Goal: Use online tool/utility: Utilize a website feature to perform a specific function

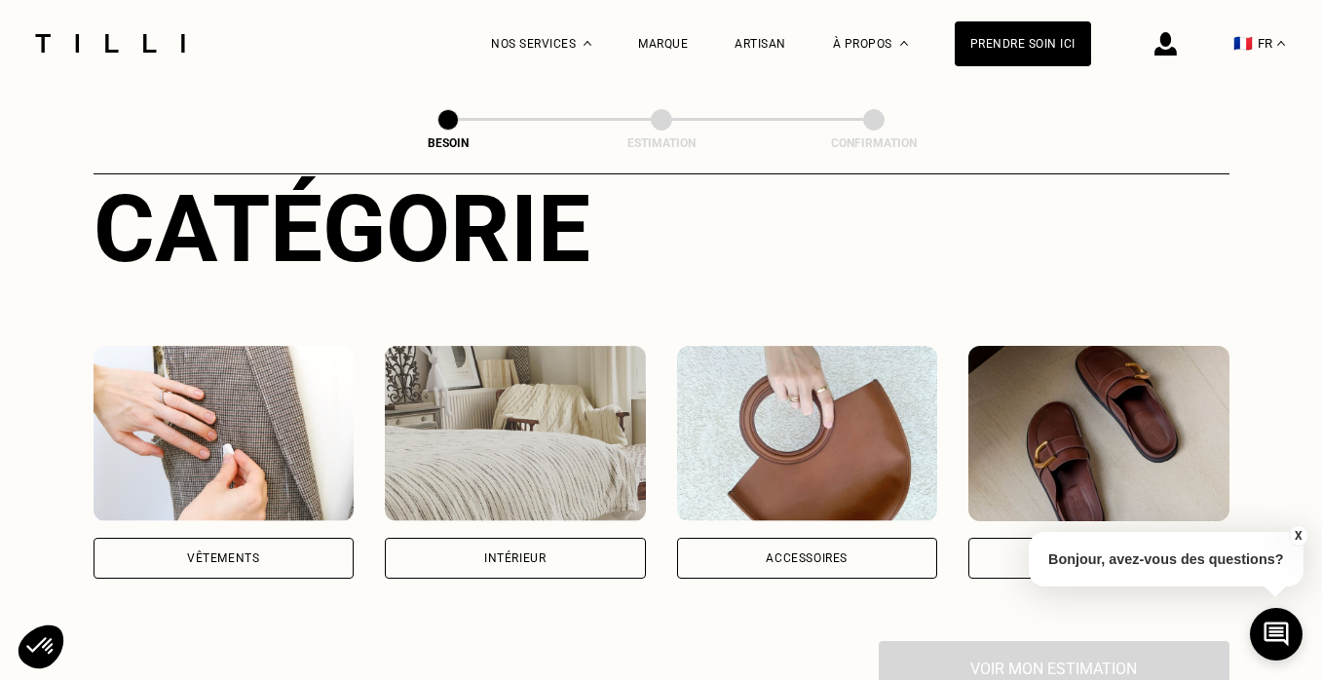
scroll to position [293, 0]
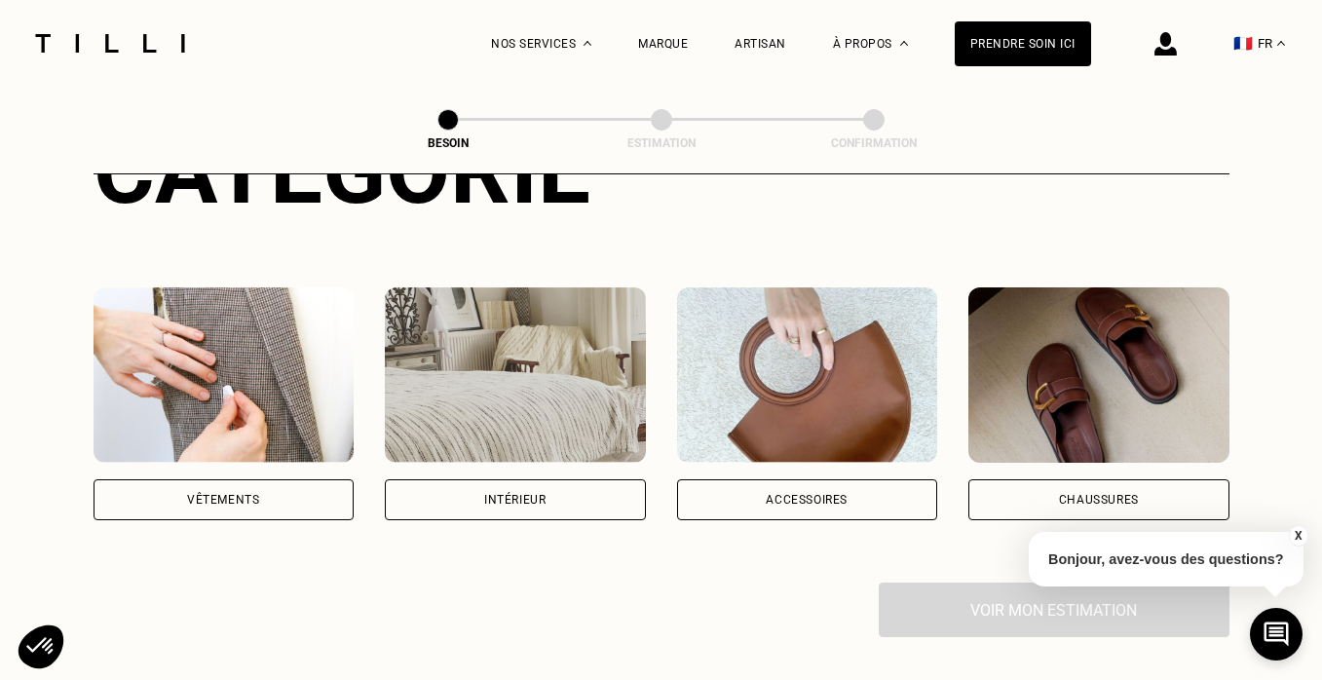
click at [532, 494] on div "Intérieur" at bounding box center [514, 500] width 61 height 12
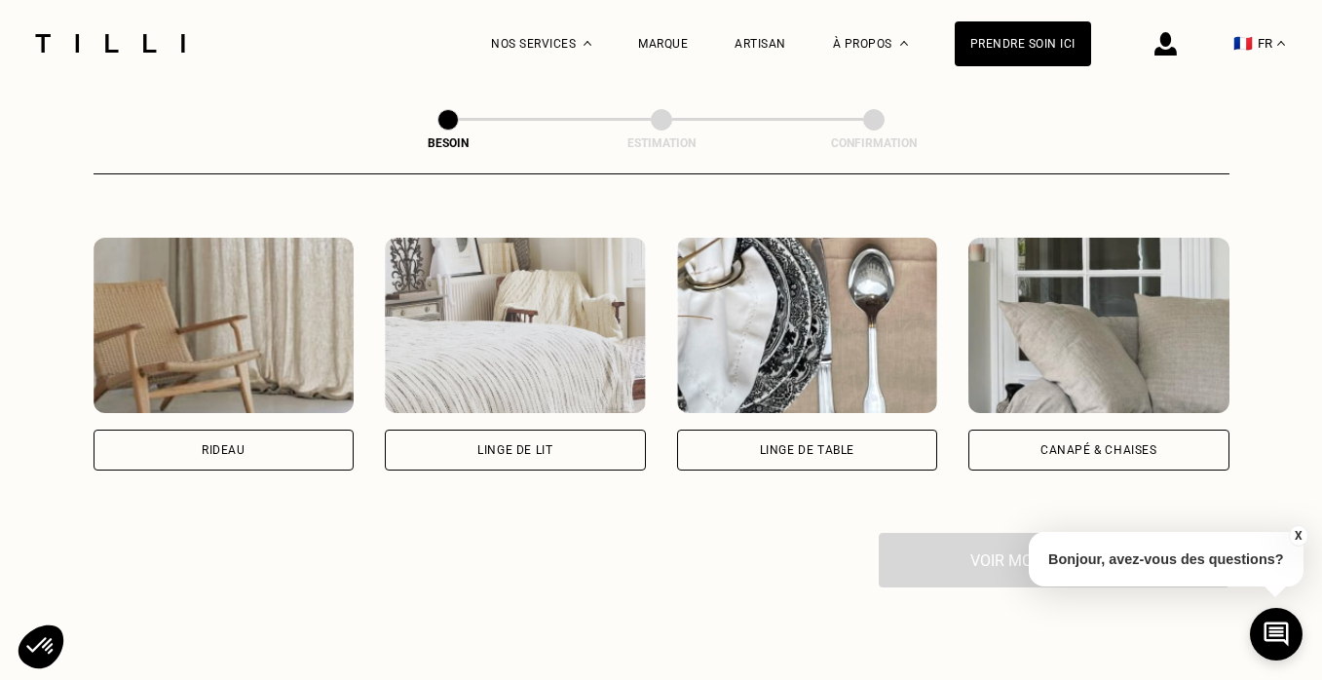
scroll to position [877, 0]
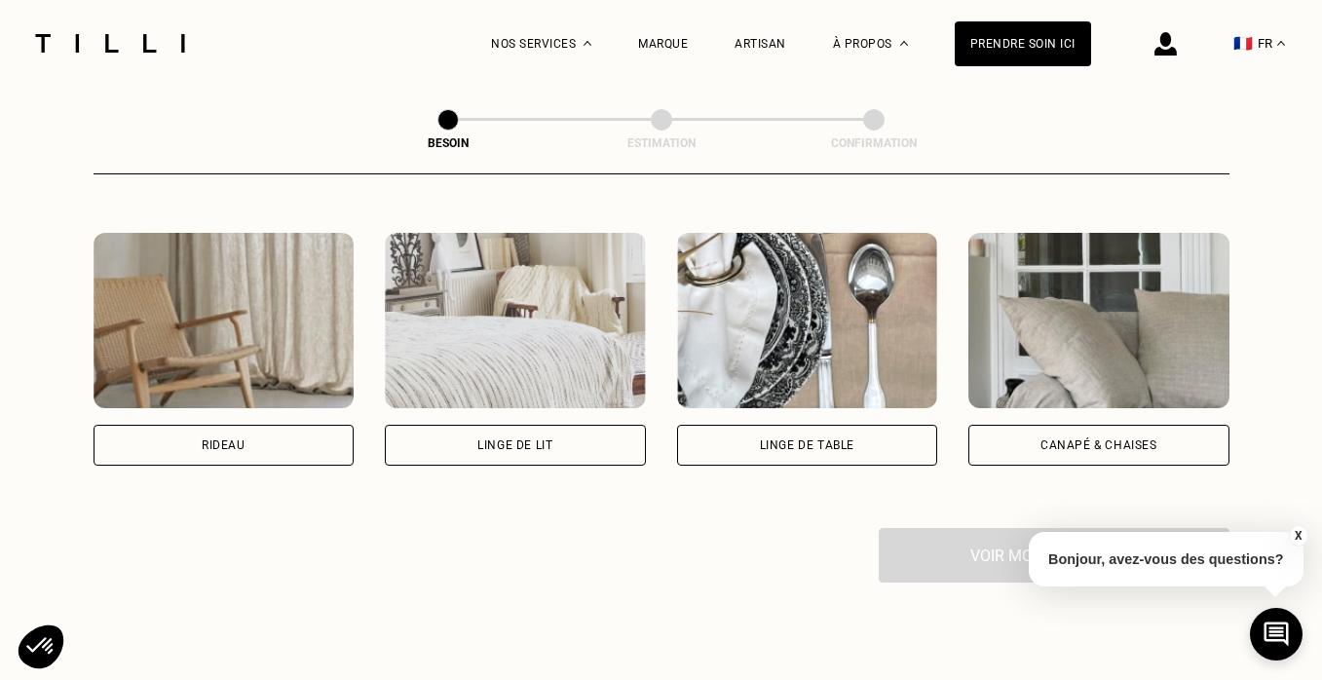
click at [1072, 425] on div "Canapé & chaises" at bounding box center [1099, 445] width 261 height 41
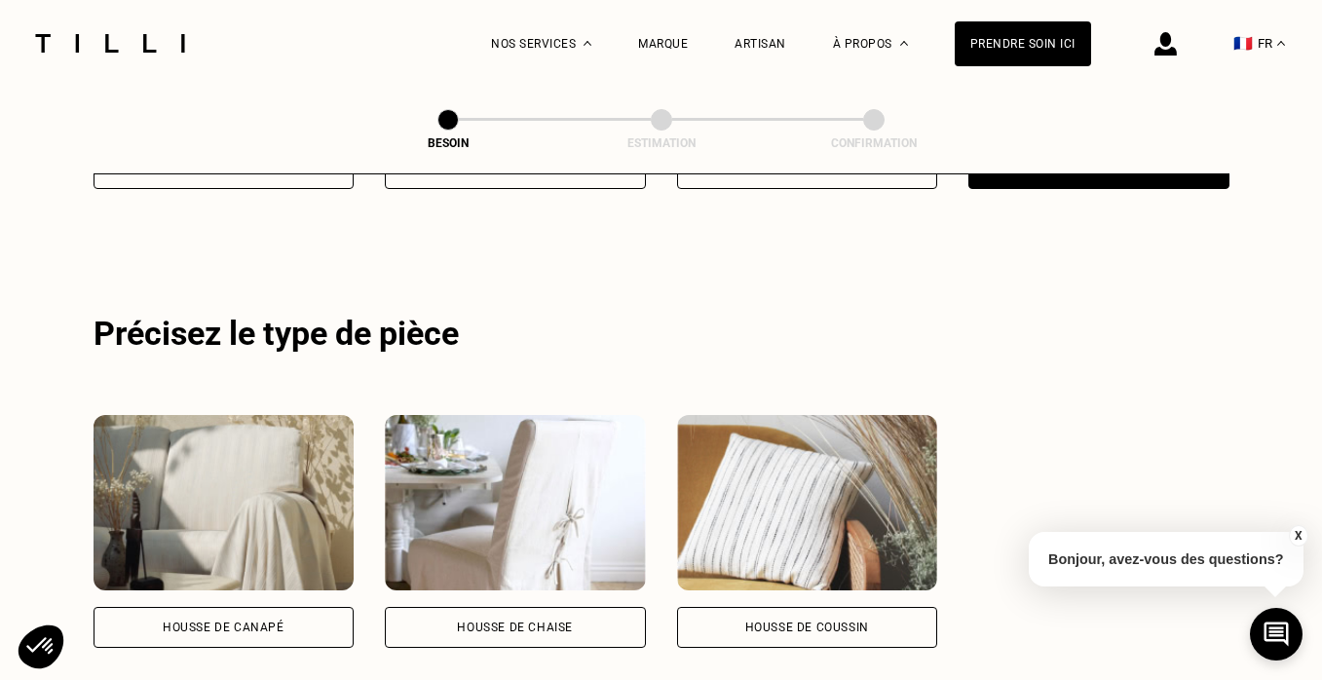
scroll to position [1164, 0]
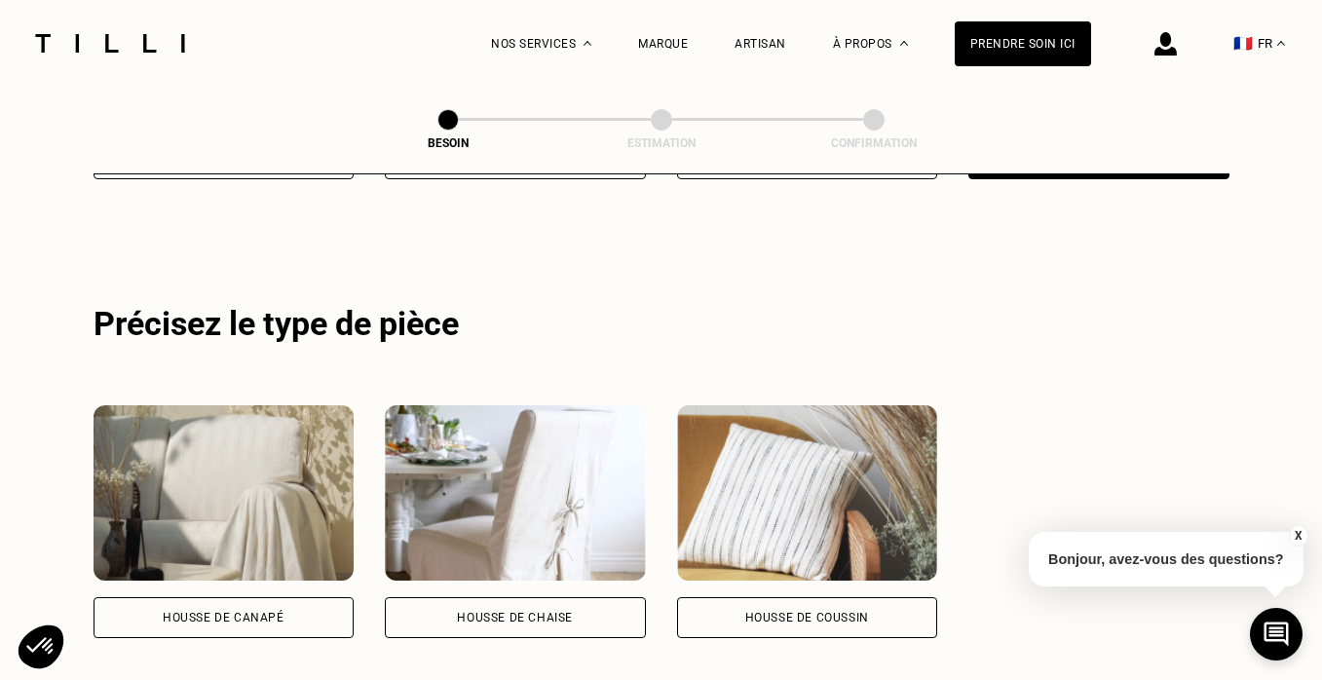
click at [256, 612] on div "Housse de canapé" at bounding box center [224, 618] width 122 height 12
select select "FR"
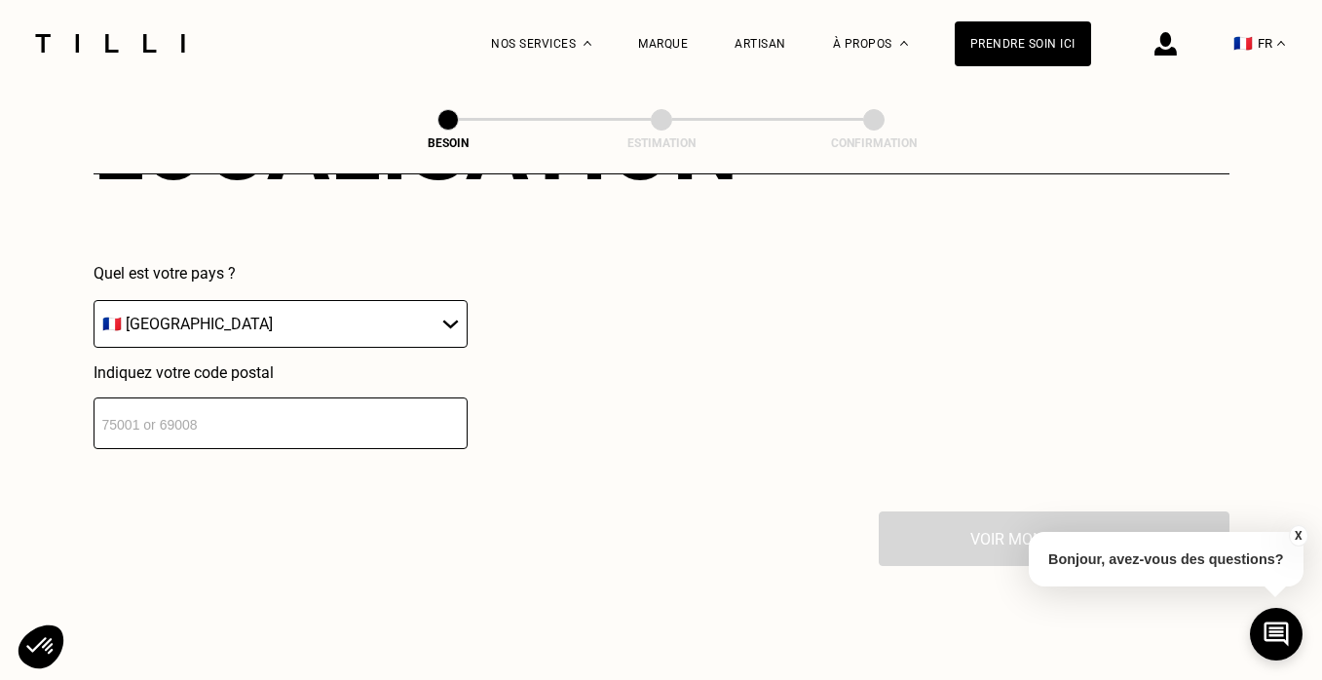
scroll to position [1883, 0]
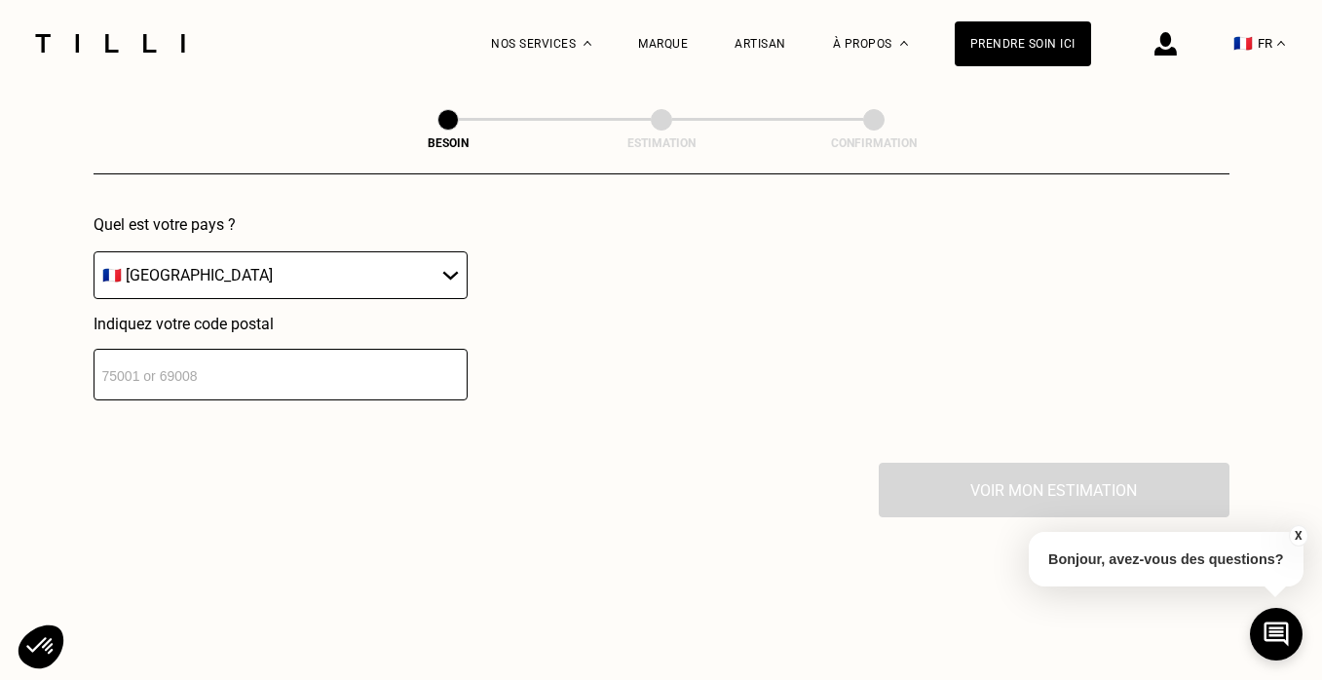
click at [315, 360] on input "number" at bounding box center [281, 375] width 374 height 52
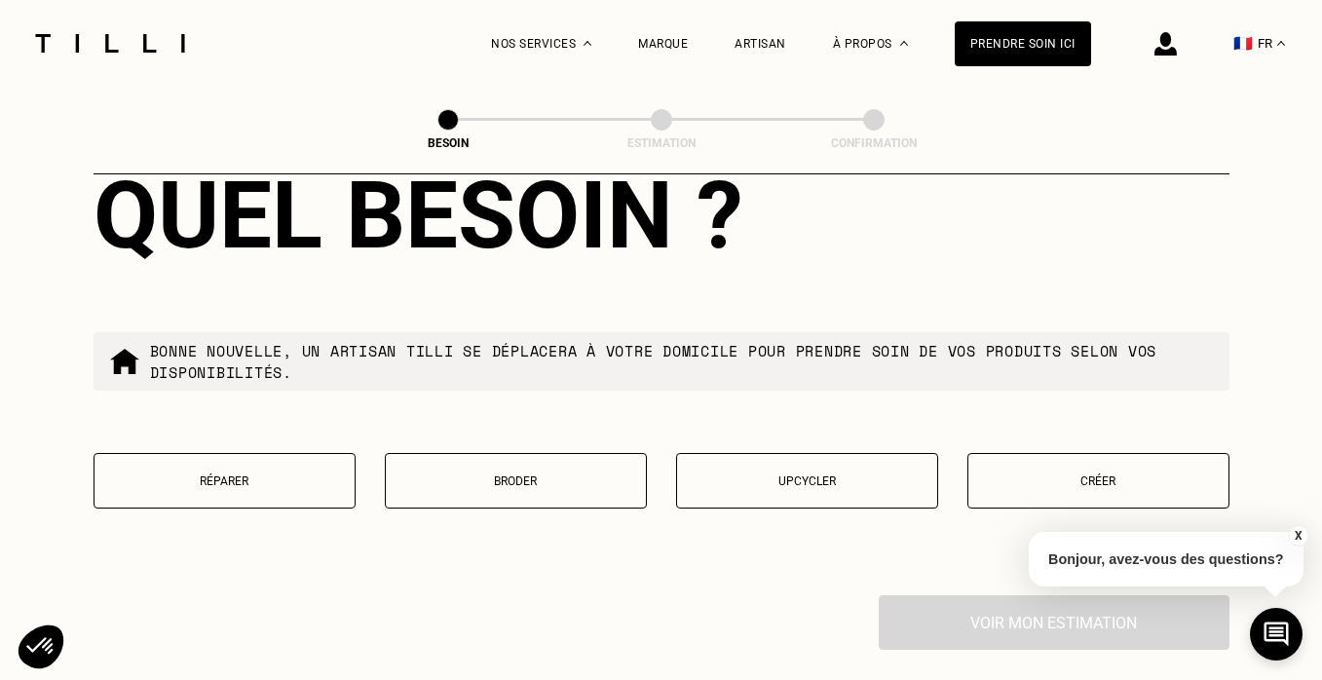
scroll to position [2251, 0]
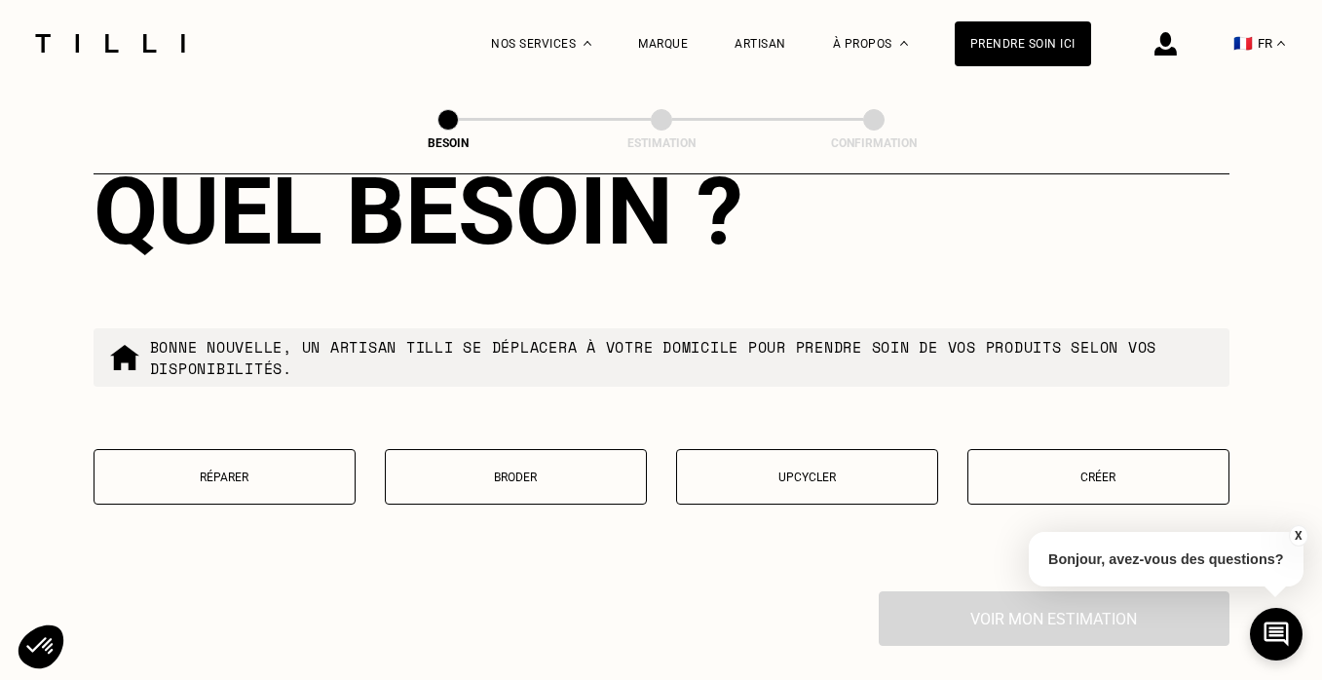
type input "78210"
click at [1088, 471] on p "Créer" at bounding box center [1098, 478] width 241 height 14
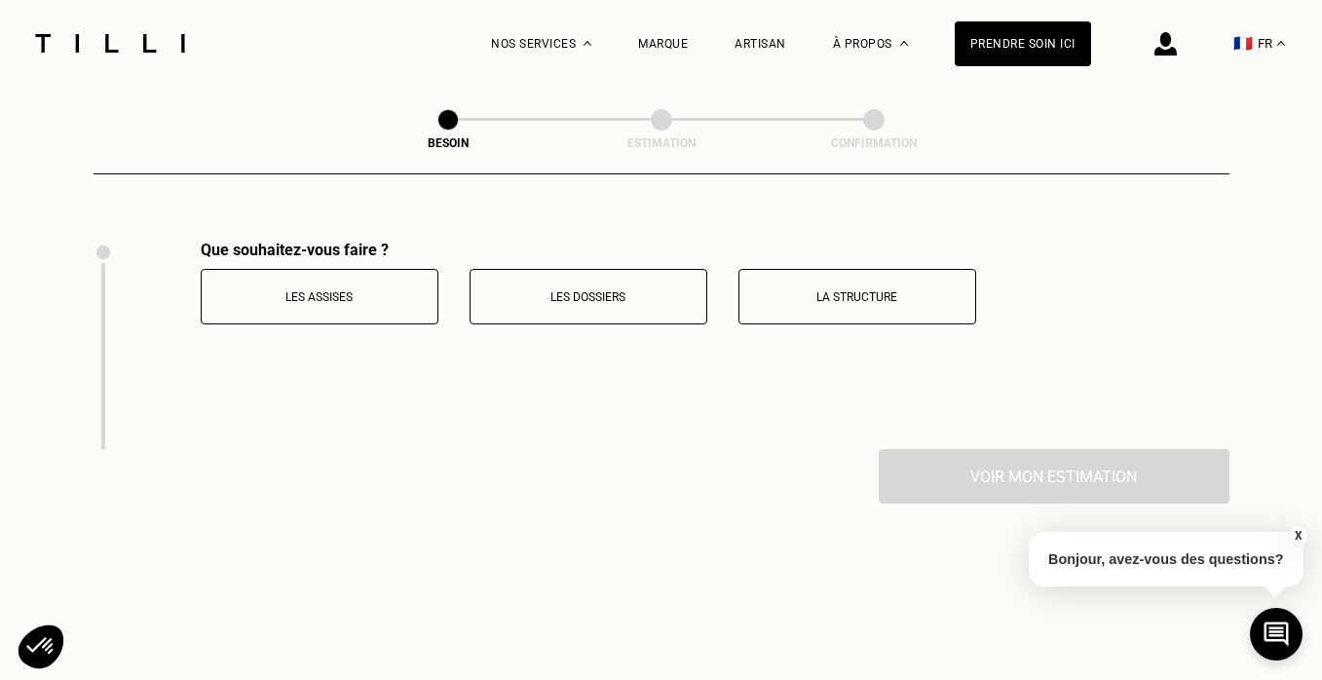
scroll to position [2603, 0]
click at [378, 289] on p "Les assises" at bounding box center [319, 296] width 216 height 14
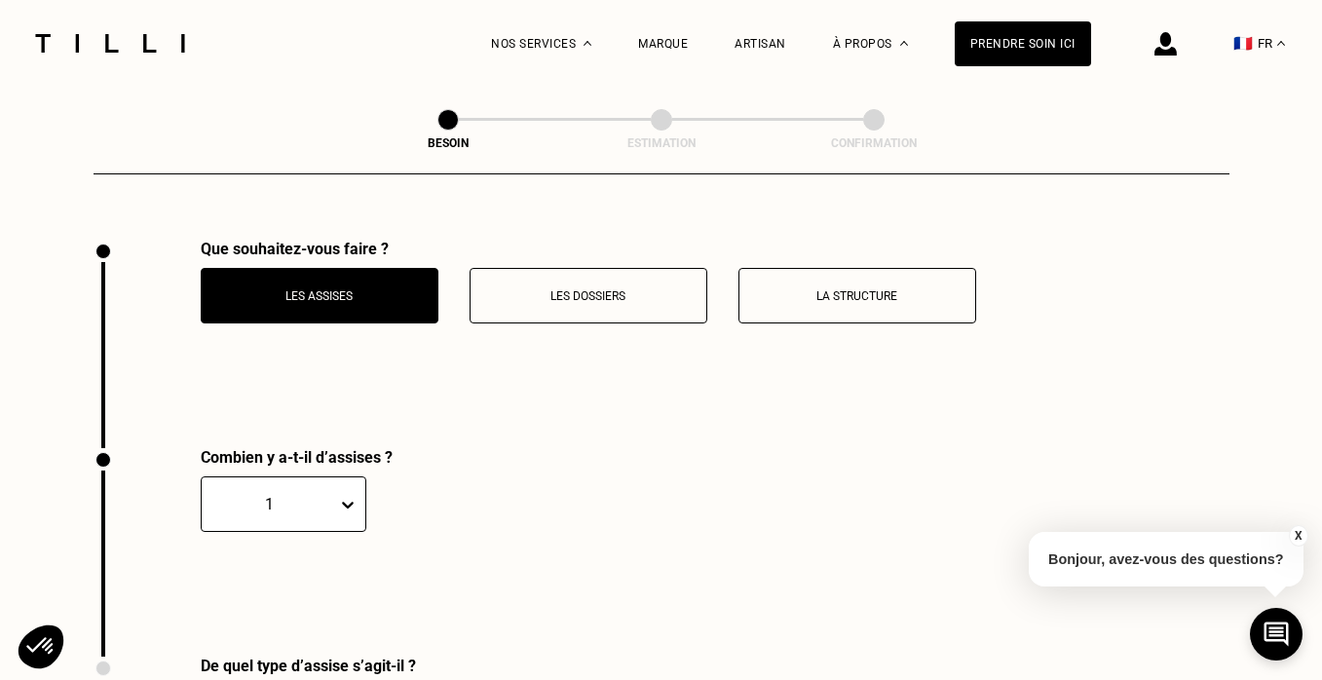
click at [584, 284] on button "Les dossiers" at bounding box center [589, 296] width 238 height 56
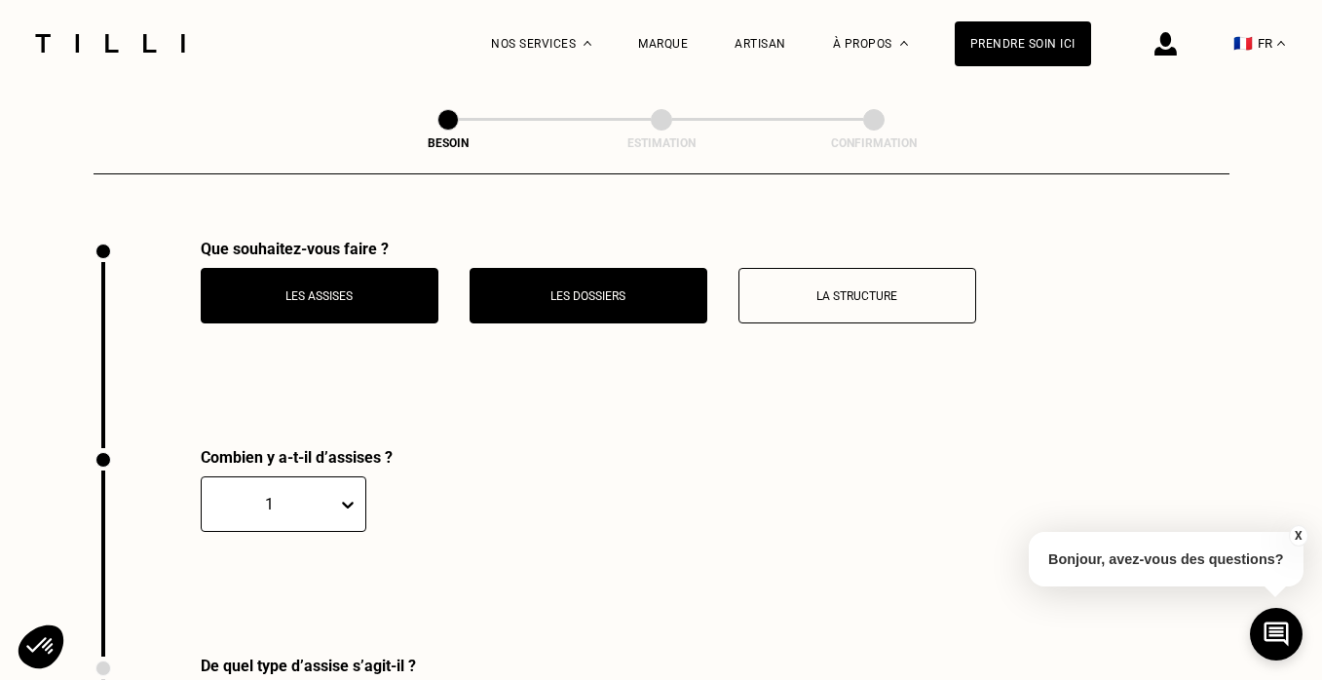
click at [778, 289] on p "La structure" at bounding box center [857, 296] width 216 height 14
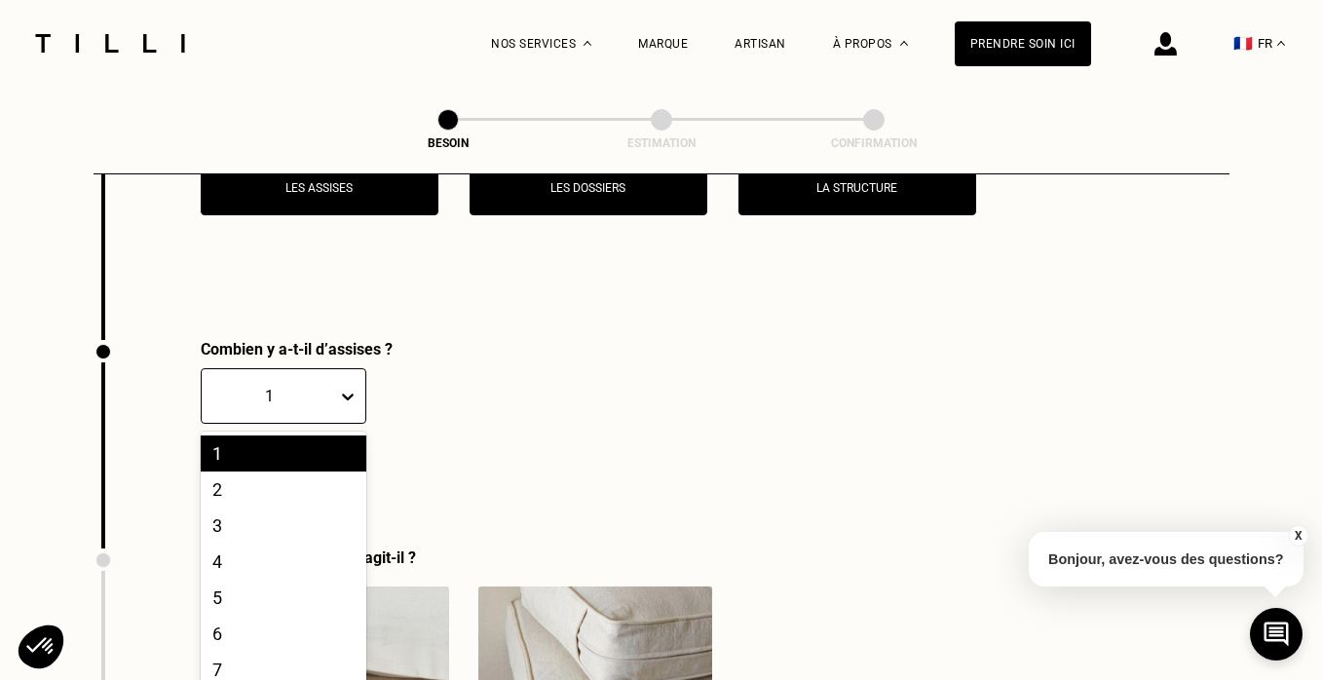
click at [320, 424] on div "1, 1 of 20. 20 results available. Use Up and Down to choose options, press Ente…" at bounding box center [284, 396] width 166 height 56
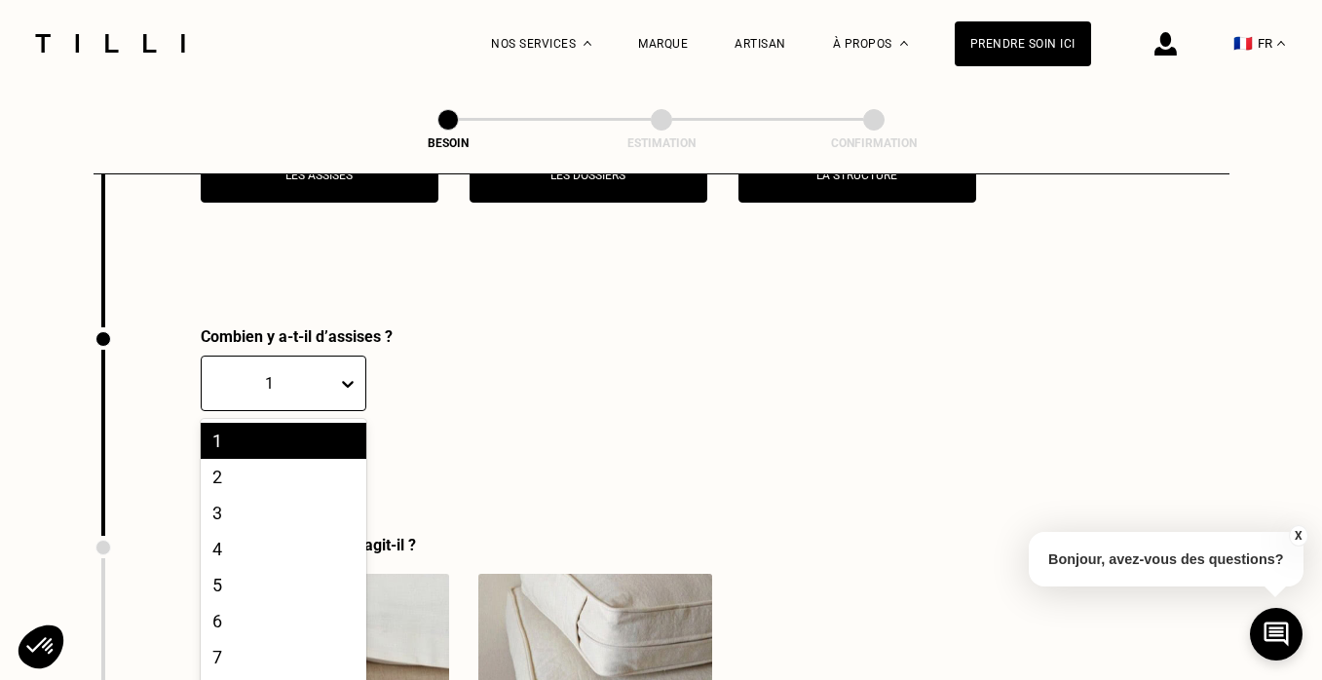
scroll to position [2741, 0]
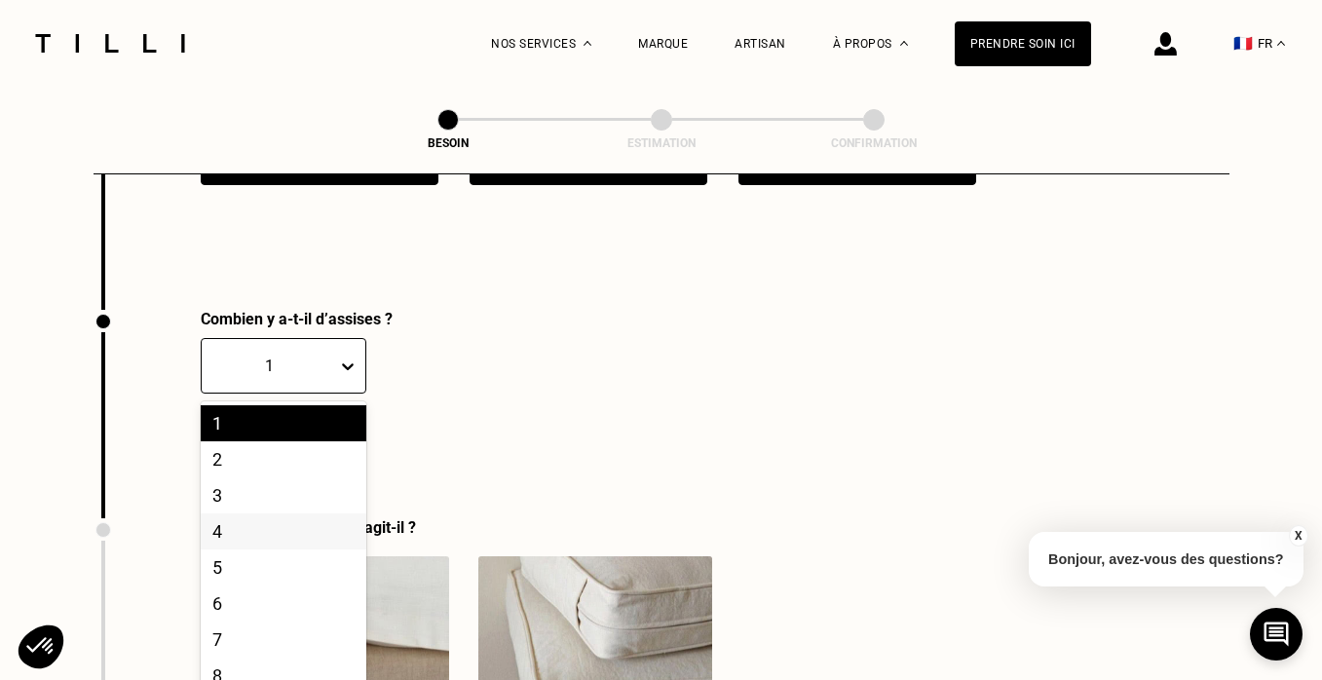
click at [285, 514] on div "4" at bounding box center [284, 532] width 166 height 36
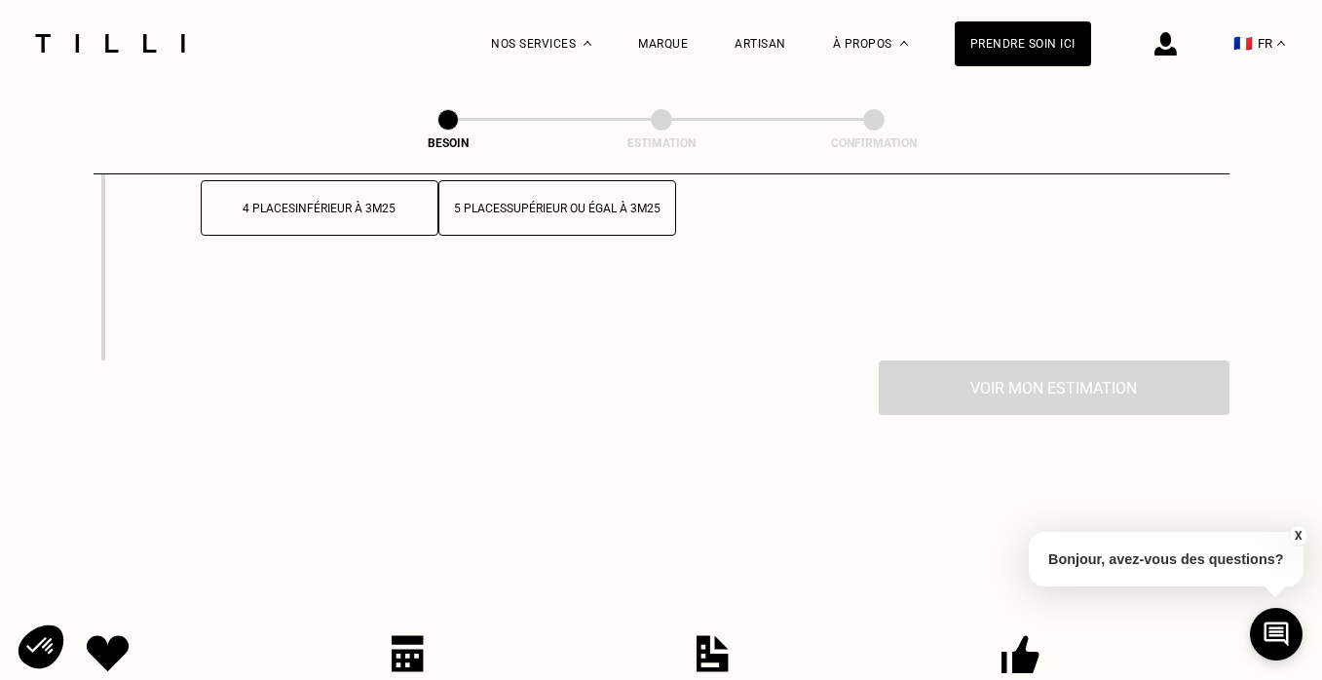
scroll to position [1302, 0]
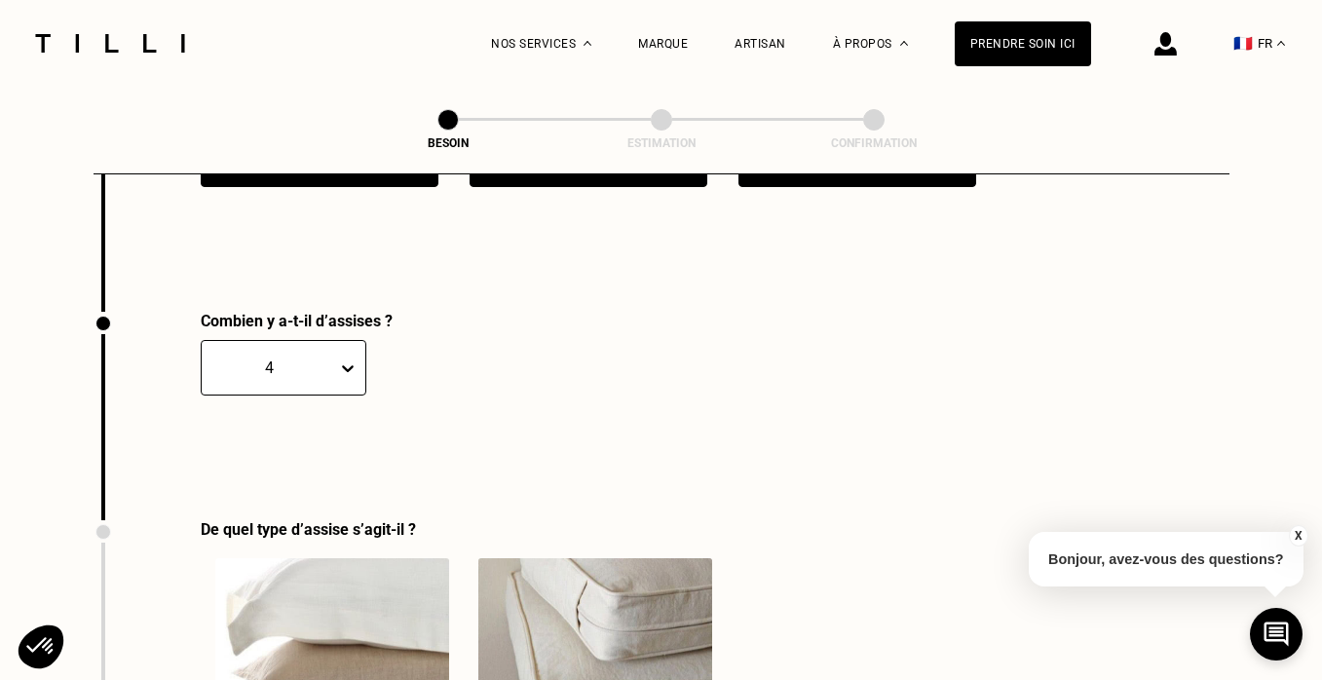
click at [317, 357] on div at bounding box center [269, 368] width 116 height 22
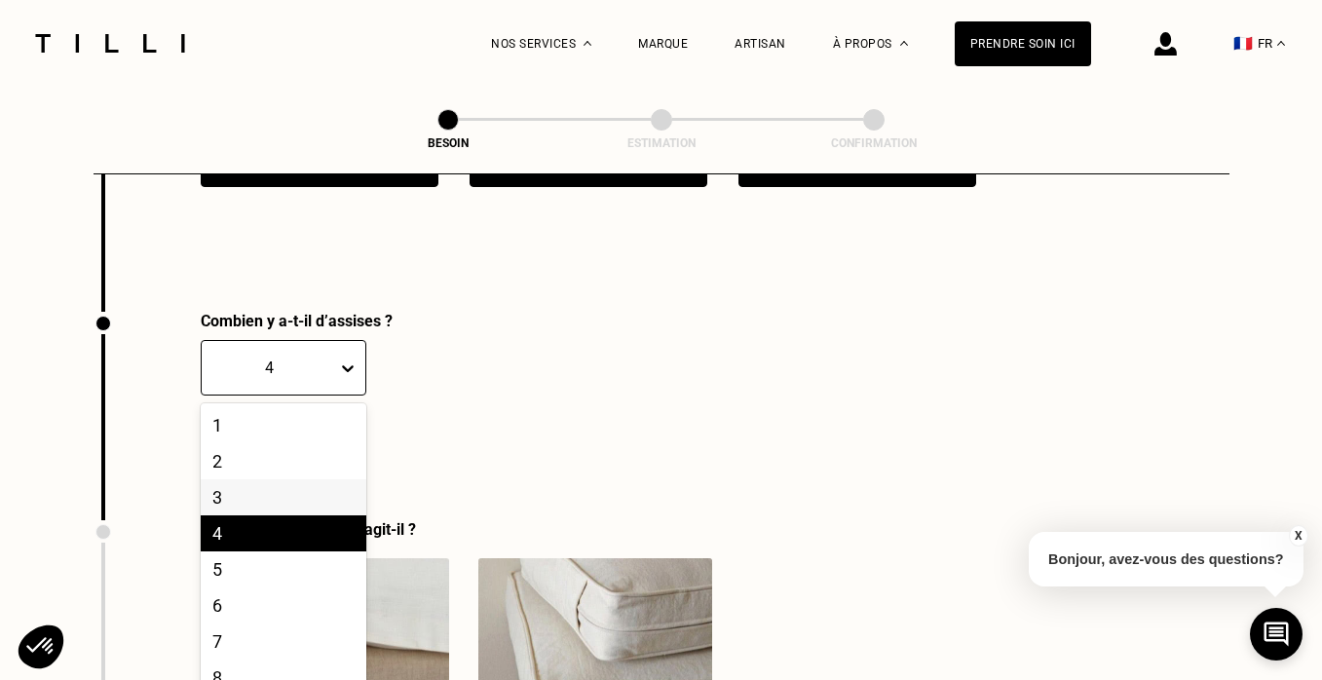
click at [273, 482] on div "3" at bounding box center [284, 497] width 166 height 36
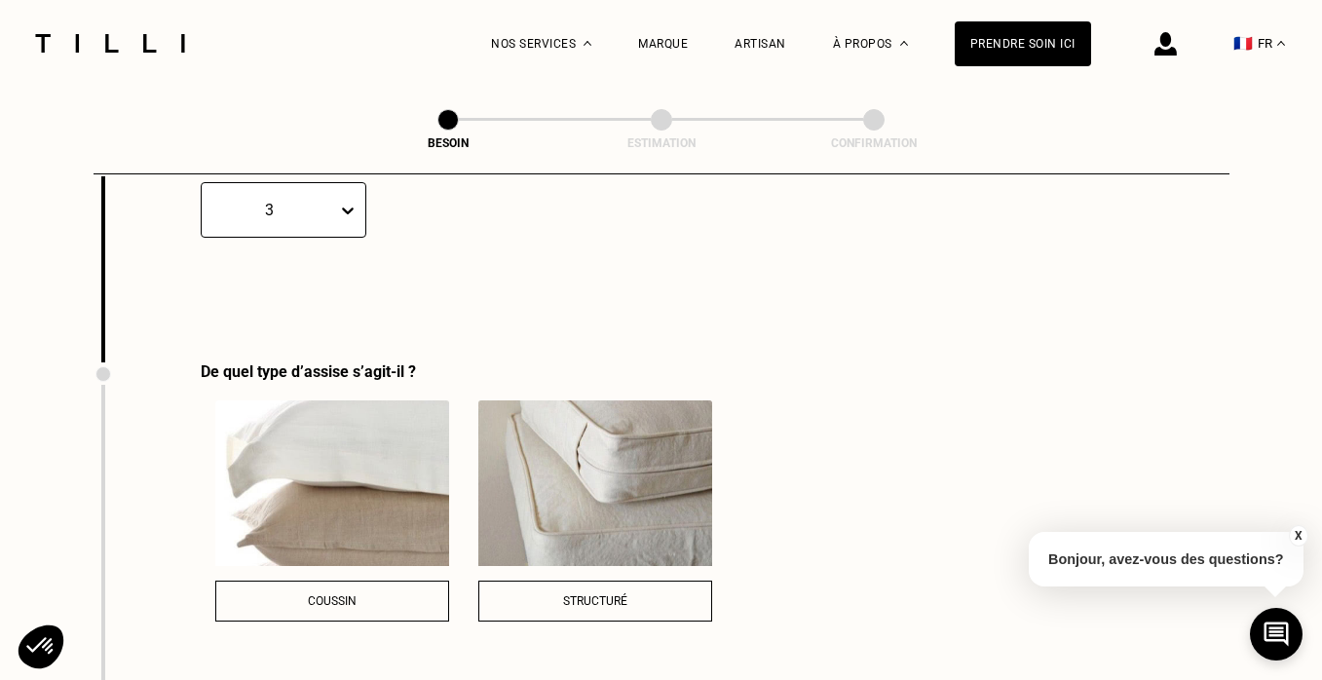
scroll to position [1462, 0]
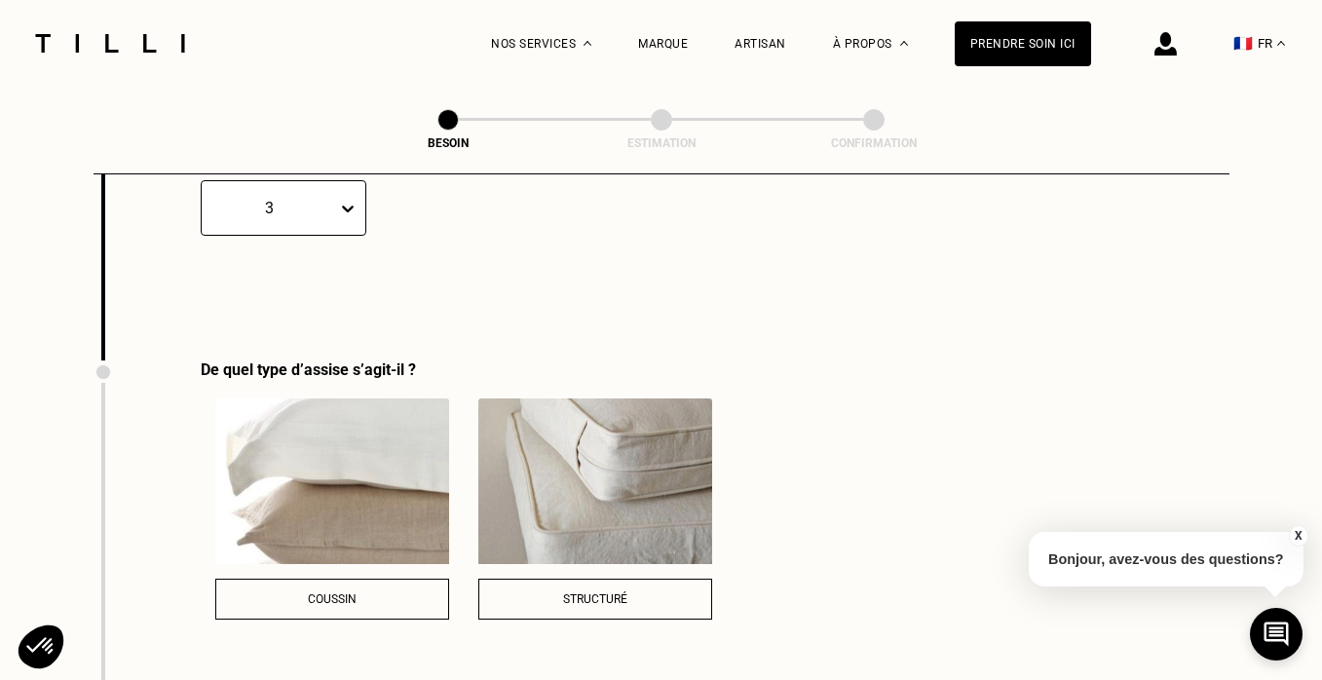
click at [590, 593] on div "Structuré" at bounding box center [595, 600] width 212 height 14
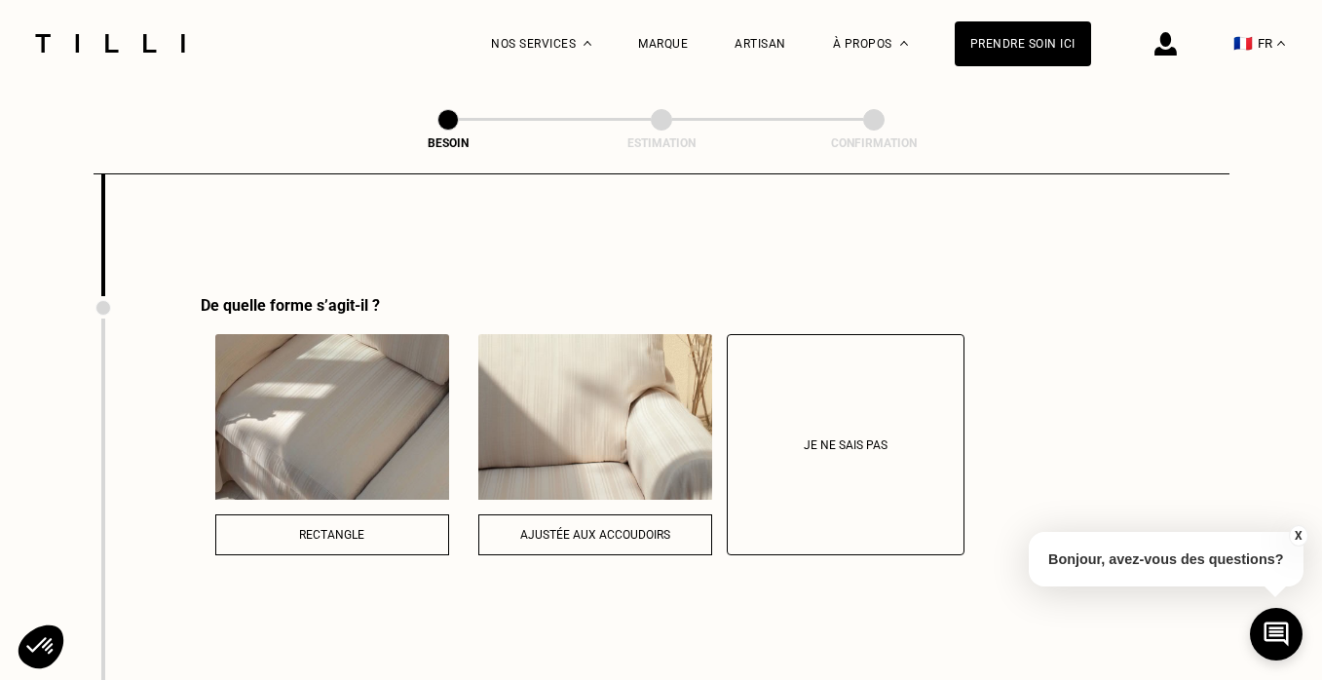
scroll to position [1922, 0]
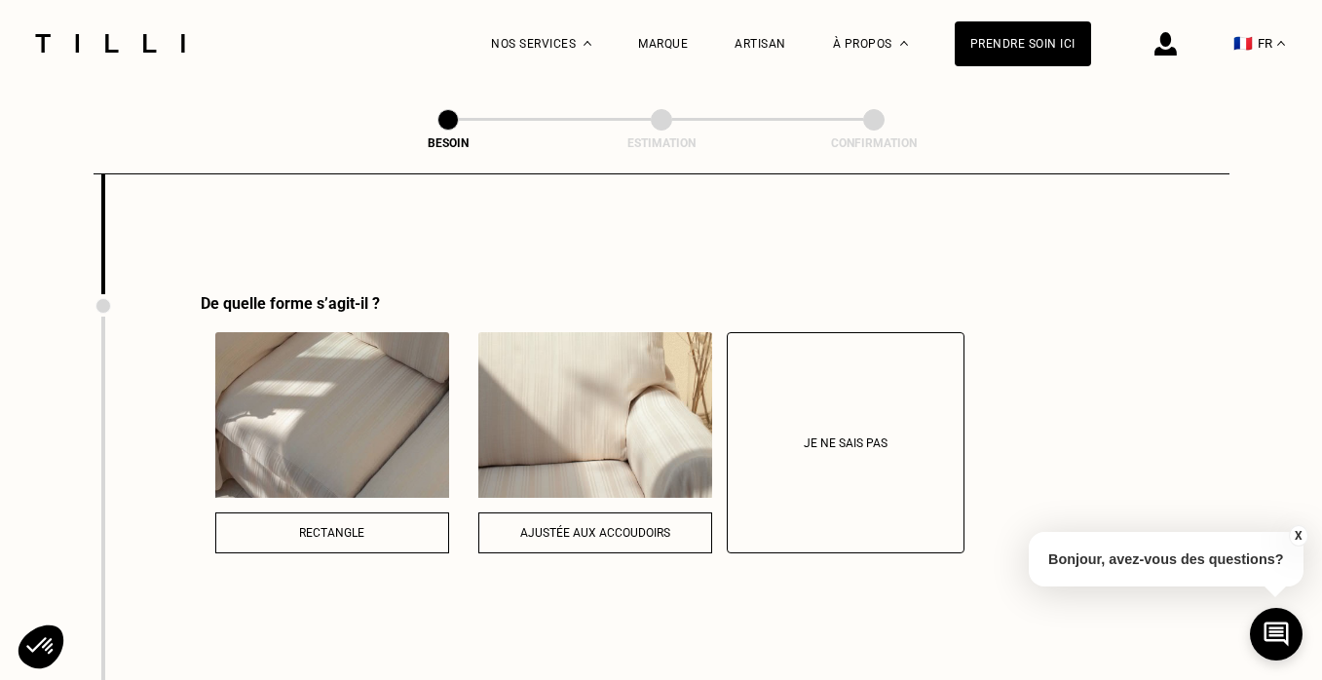
click at [392, 526] on div "Rectangle" at bounding box center [332, 533] width 212 height 14
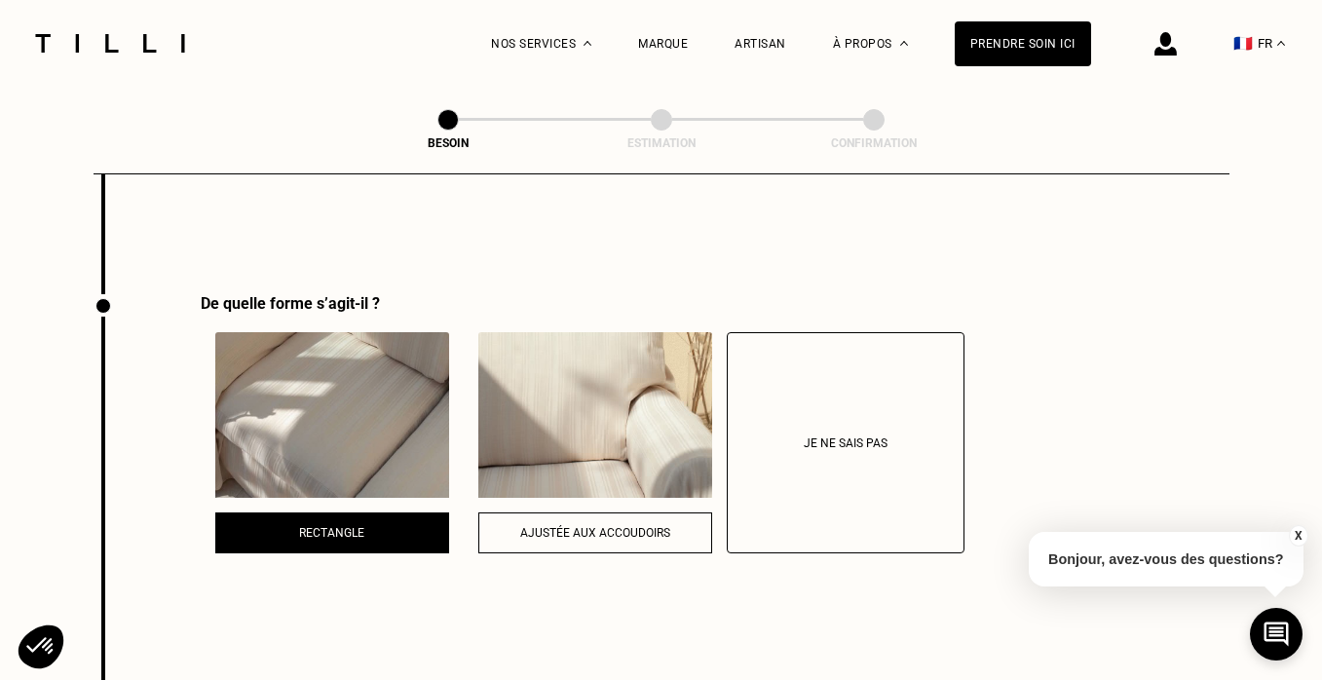
click at [605, 517] on button "Ajustée aux accoudoirs" at bounding box center [595, 533] width 234 height 41
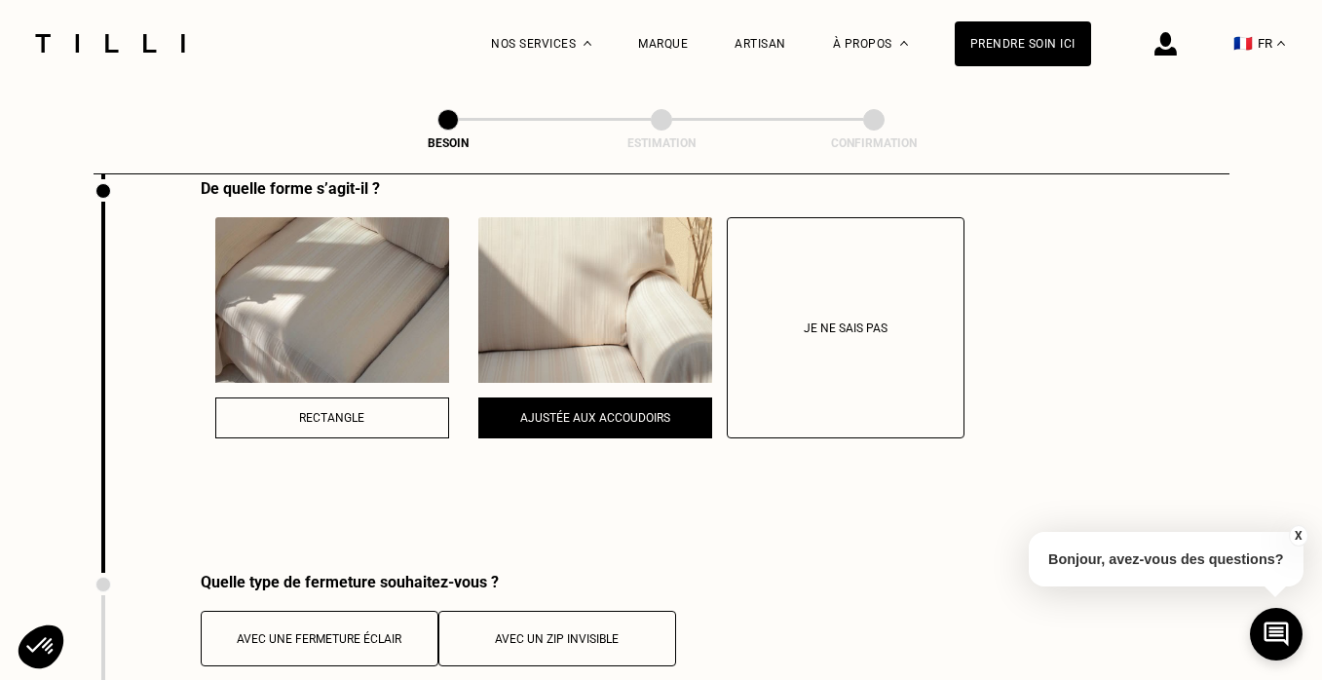
scroll to position [2033, 0]
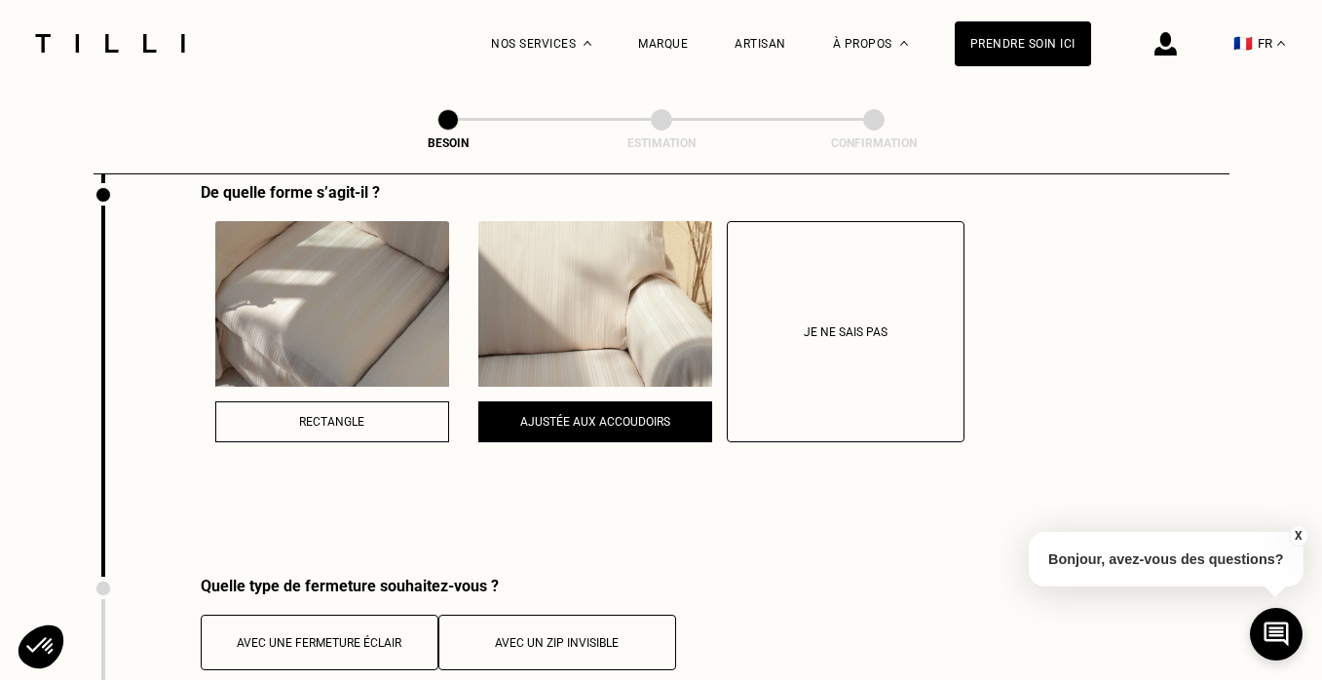
click at [317, 402] on button "Rectangle" at bounding box center [332, 422] width 234 height 41
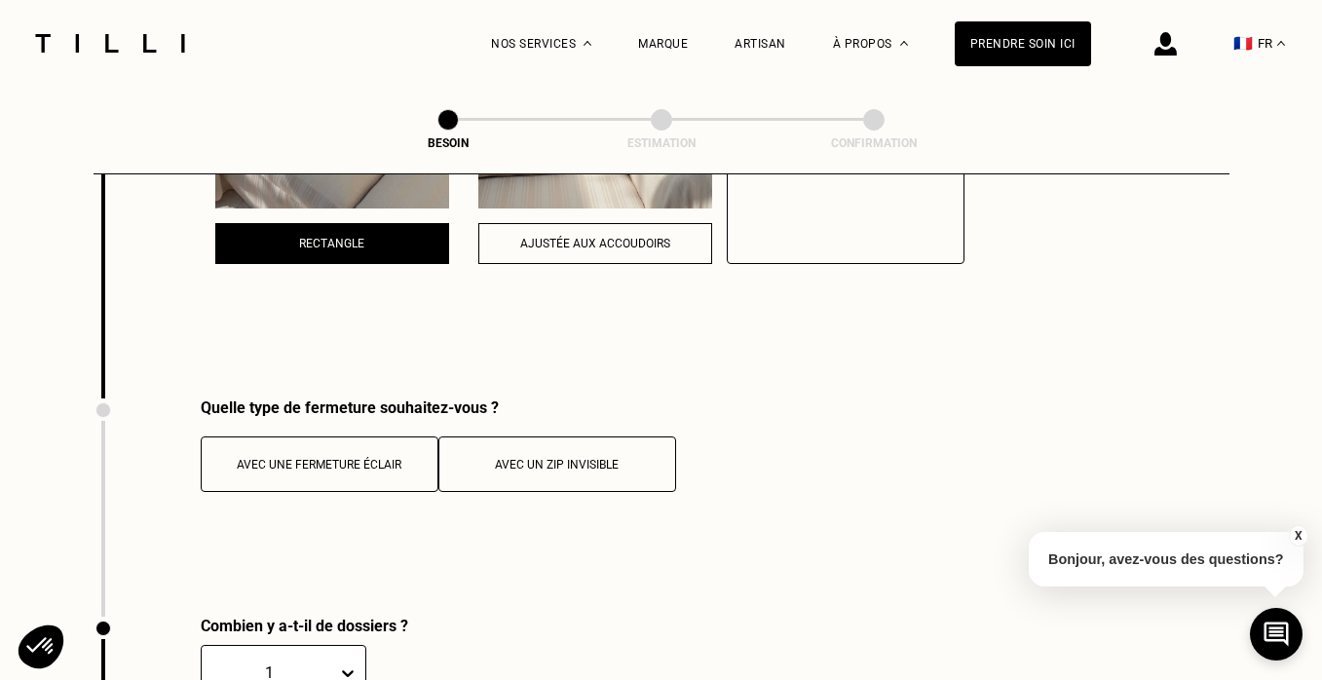
scroll to position [2224, 0]
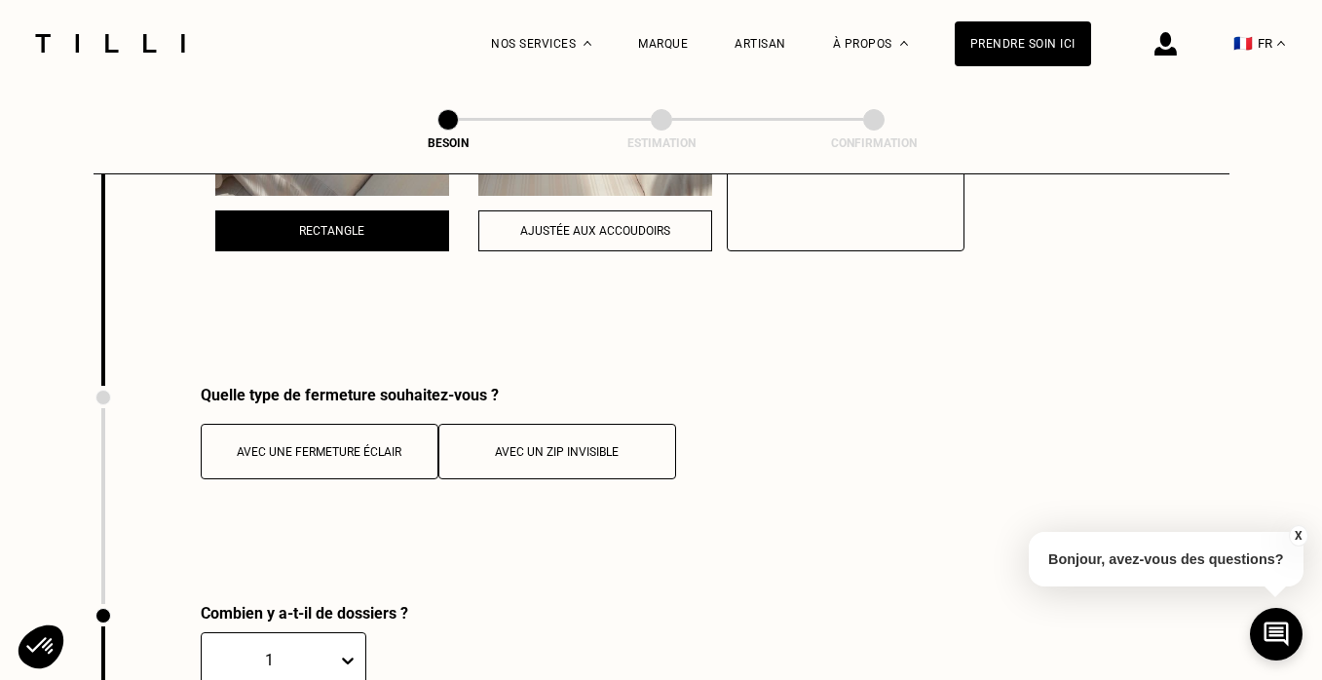
click at [517, 445] on div "Avec un zip invisible" at bounding box center [557, 452] width 216 height 14
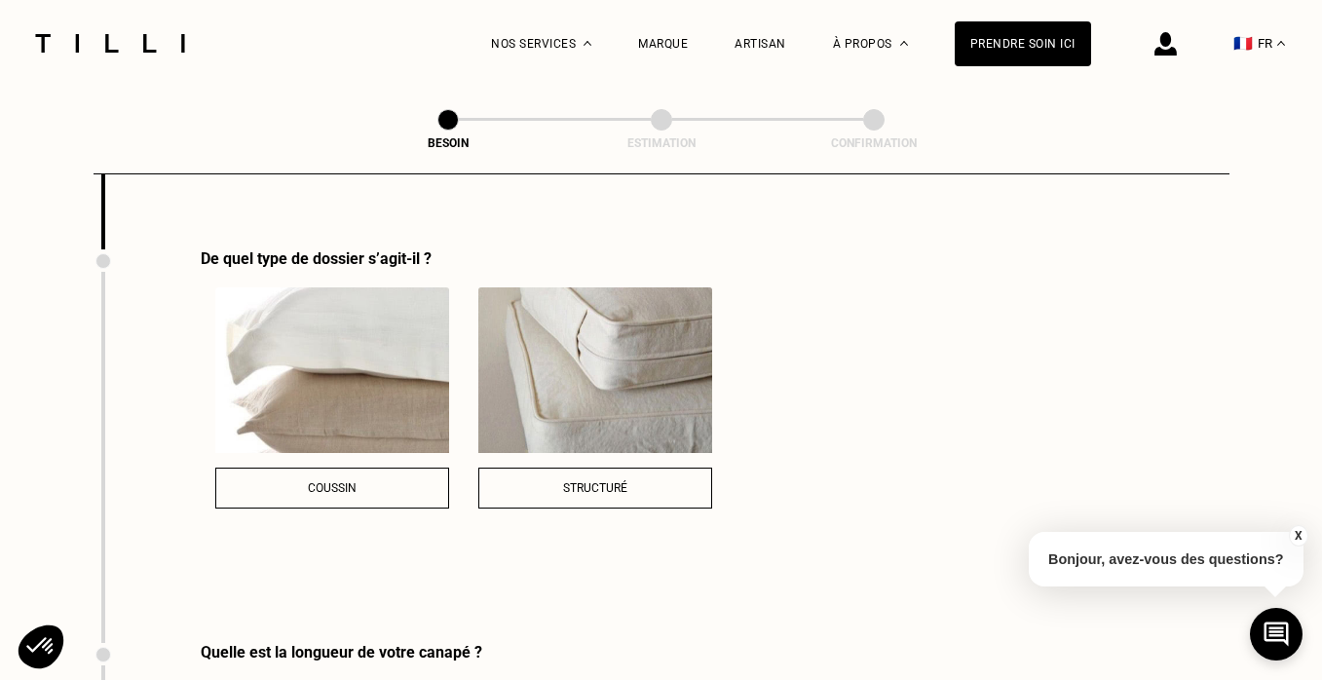
scroll to position [2795, 0]
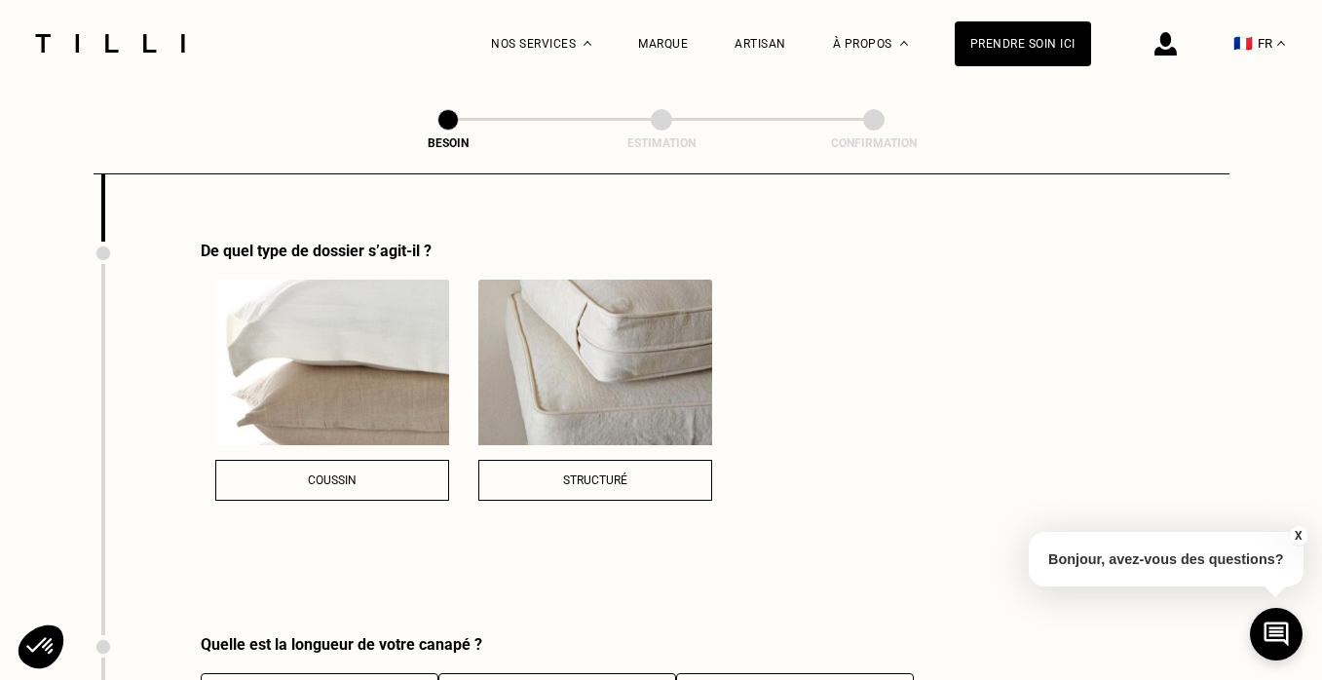
click at [628, 468] on button "Structuré" at bounding box center [595, 480] width 234 height 41
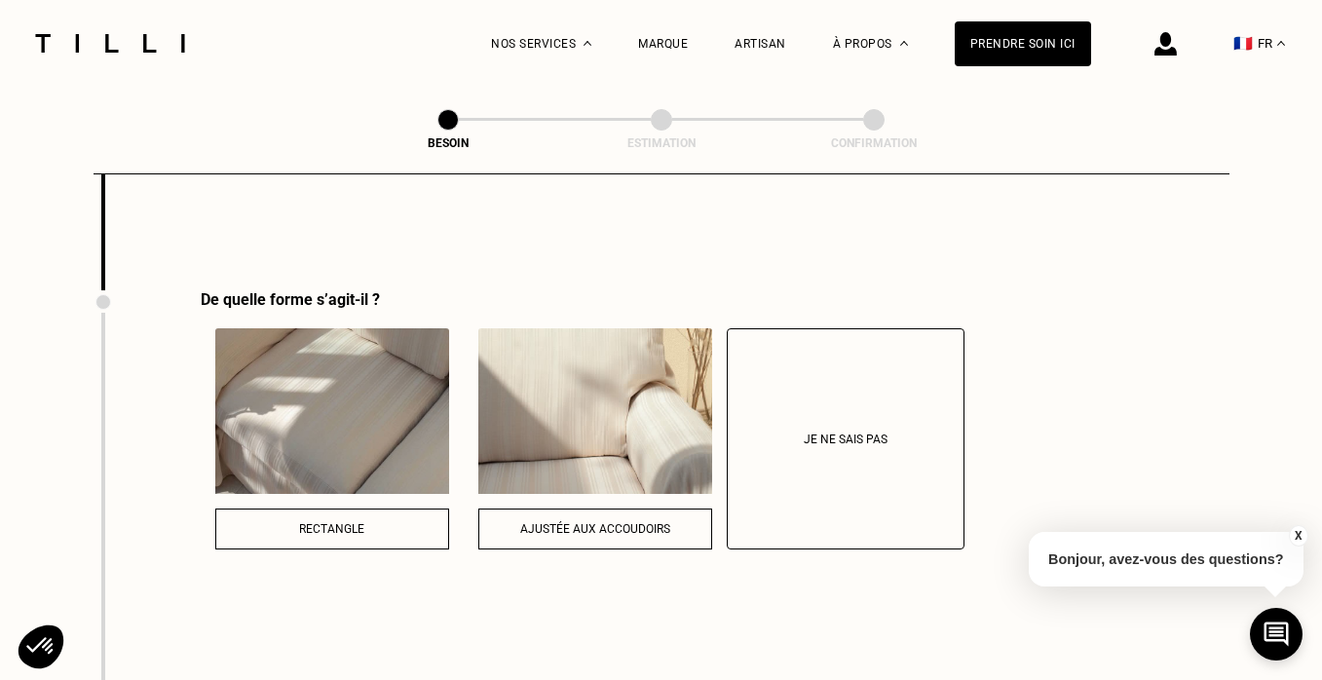
scroll to position [3156, 0]
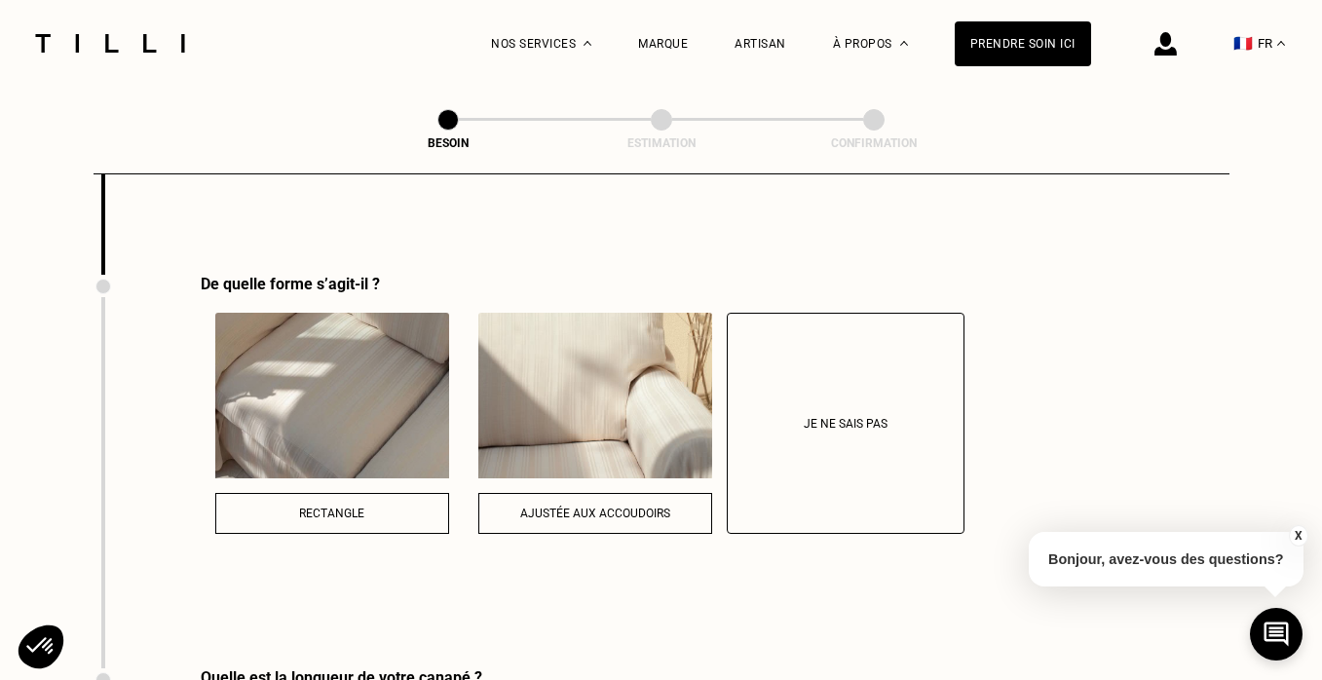
click at [396, 493] on button "Rectangle" at bounding box center [332, 513] width 234 height 41
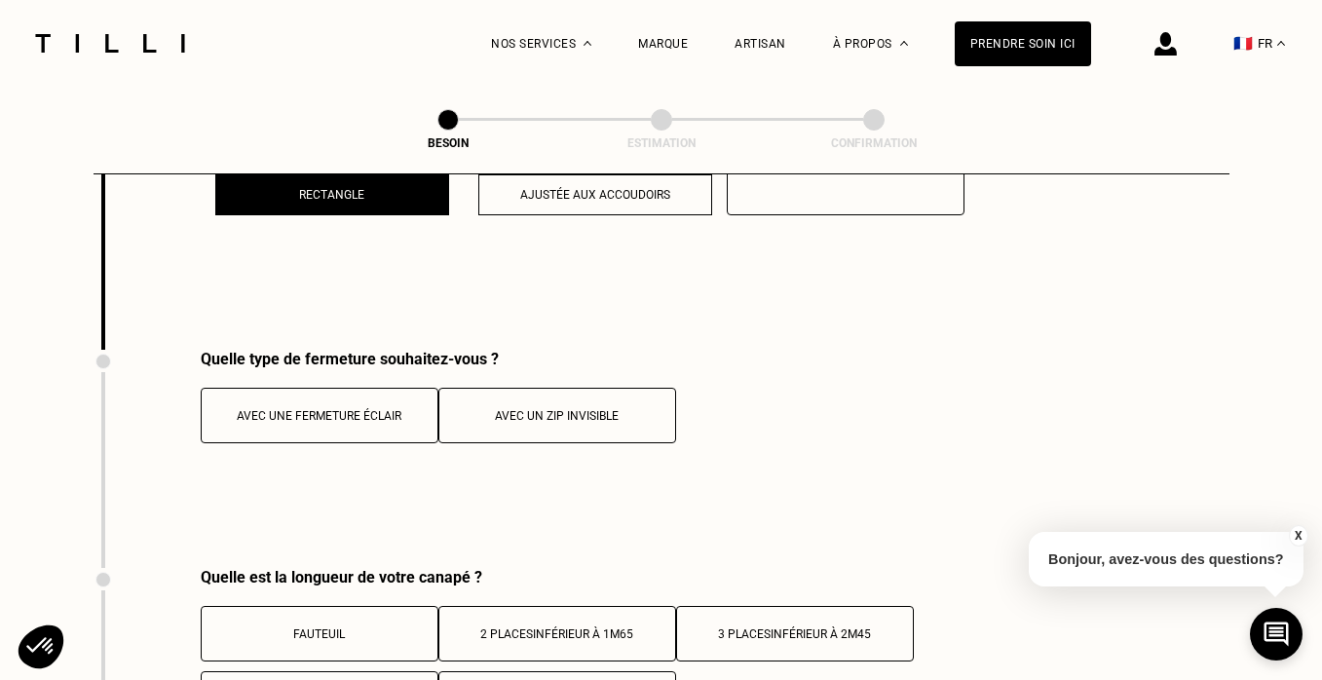
scroll to position [3498, 0]
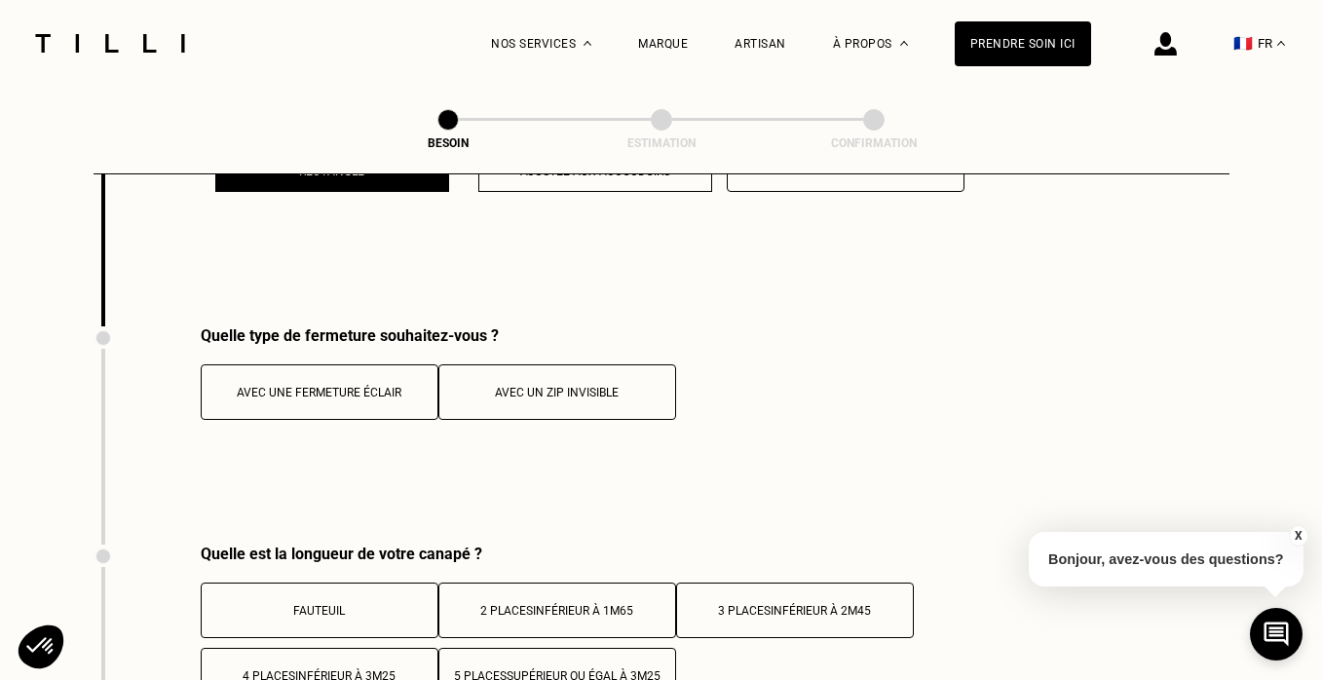
click at [561, 364] on button "Avec un zip invisible" at bounding box center [558, 392] width 238 height 56
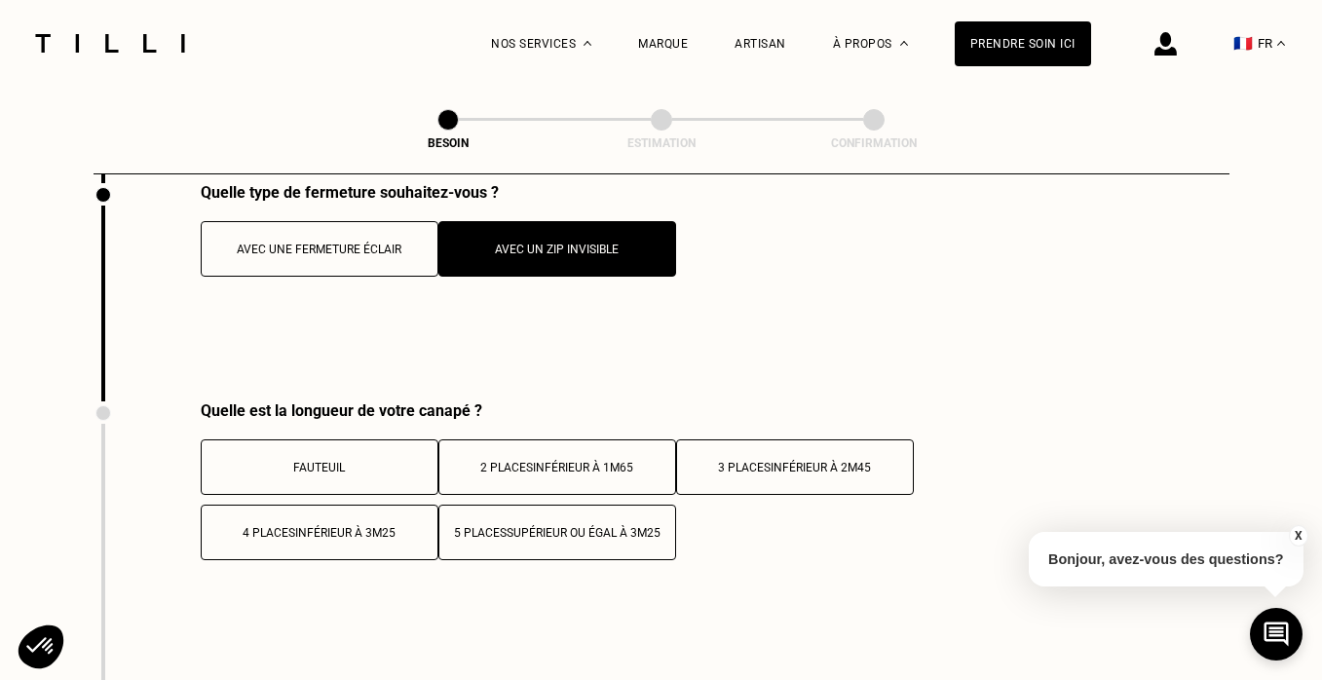
scroll to position [3645, 0]
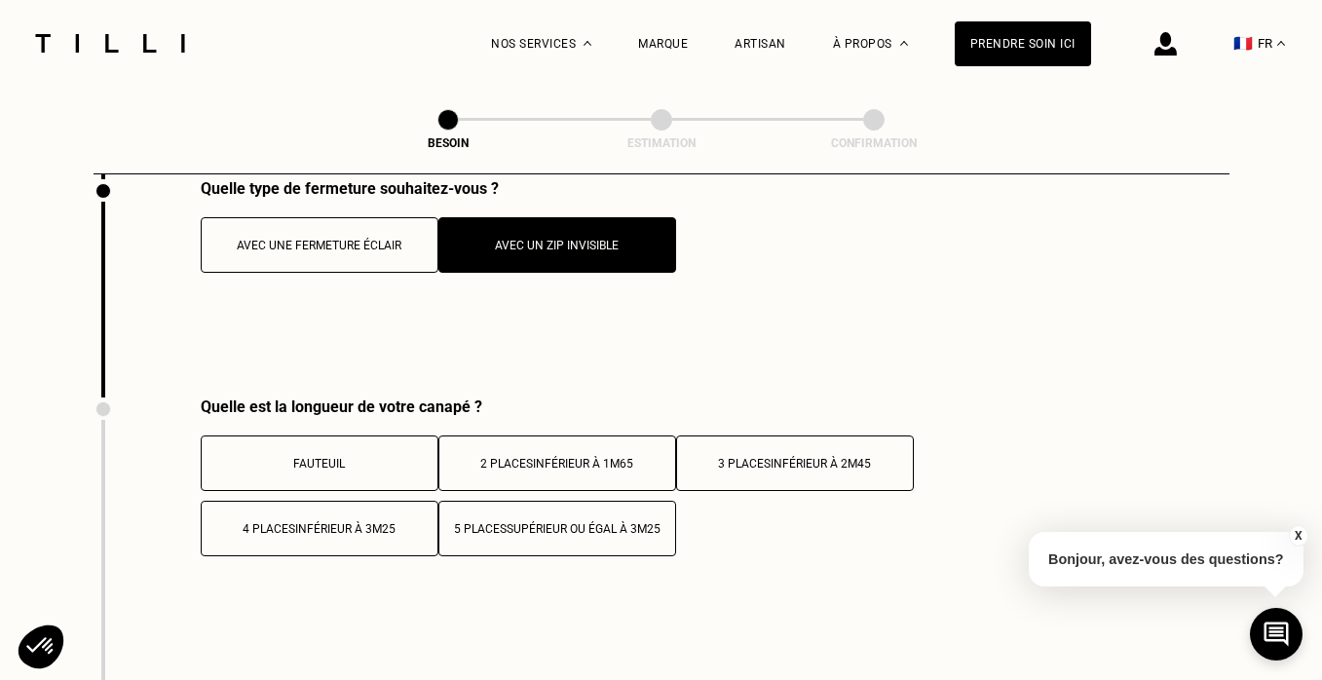
click at [745, 457] on div "3 places inférieur à 2m45" at bounding box center [795, 464] width 216 height 14
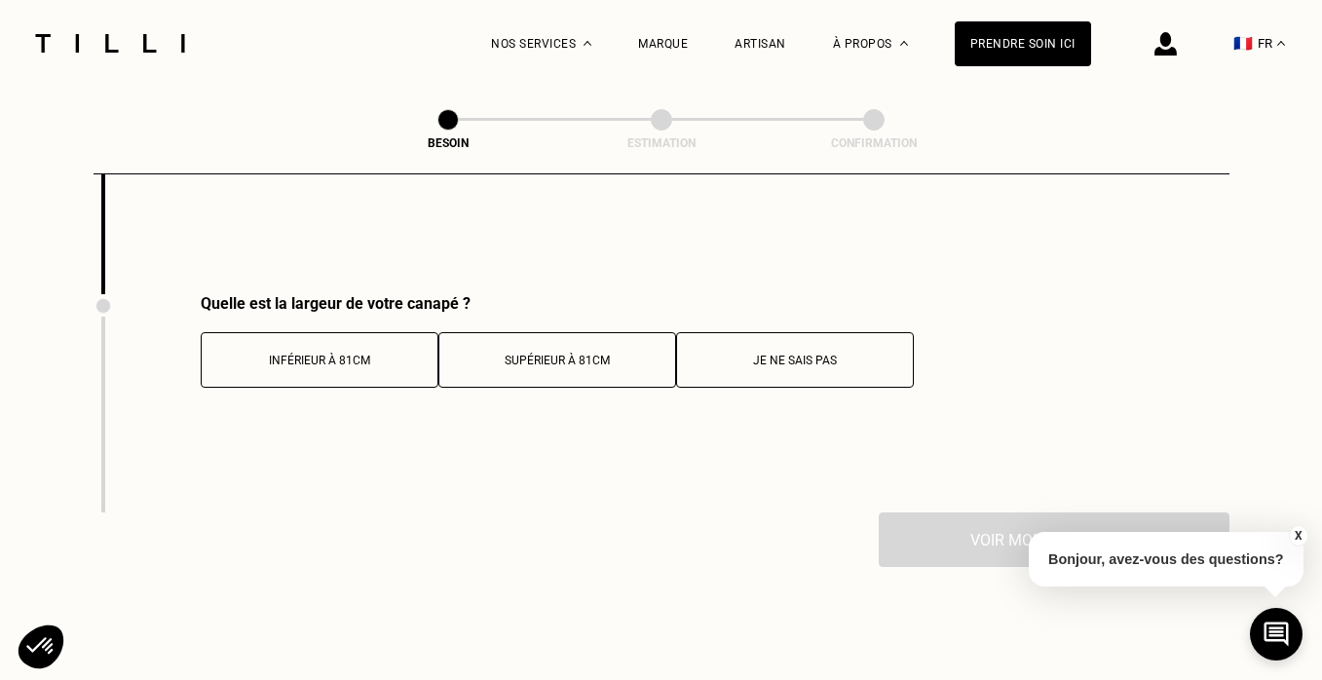
scroll to position [4036, 0]
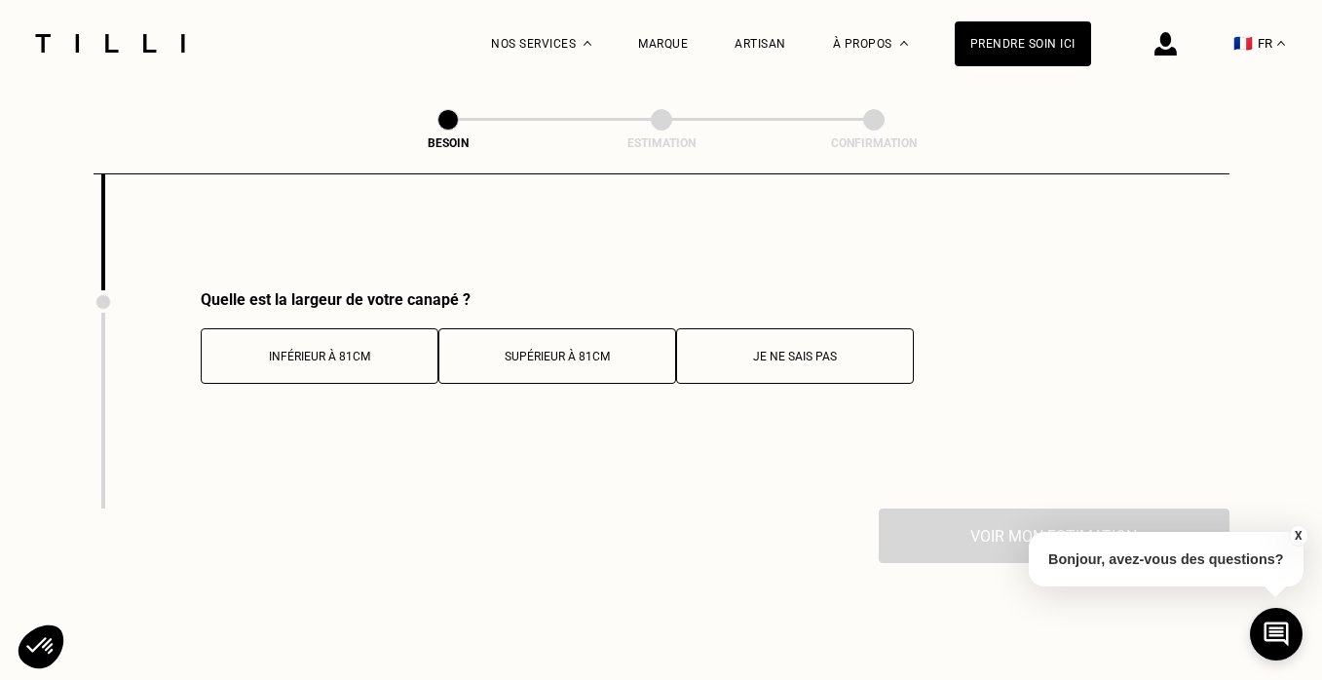
click at [562, 328] on button "Supérieur à 81cm" at bounding box center [558, 356] width 238 height 56
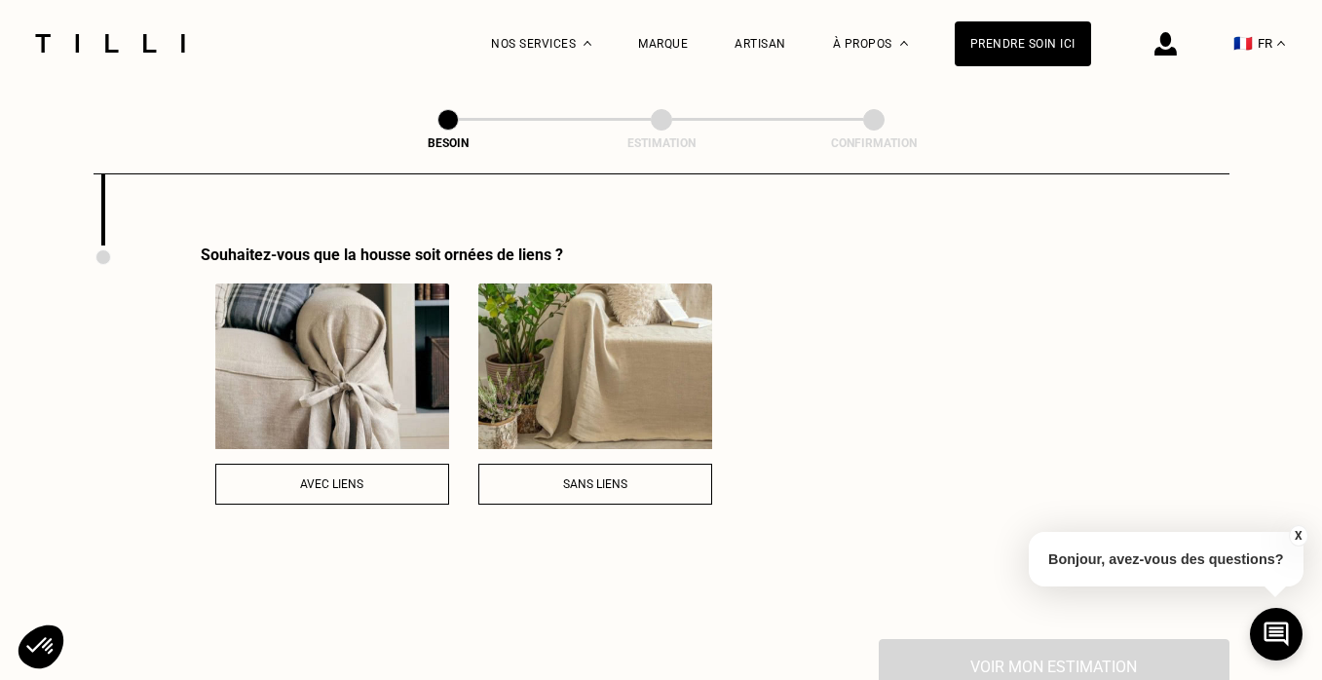
scroll to position [4309, 0]
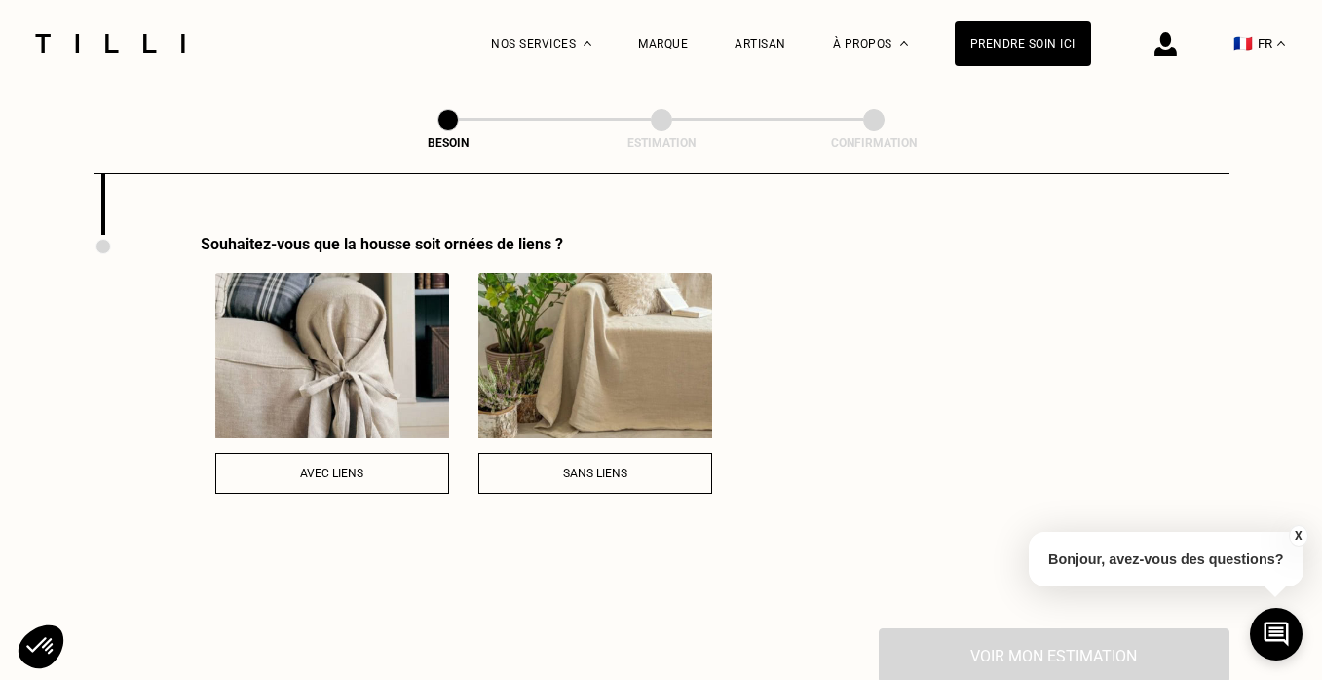
click at [598, 462] on button "Sans liens" at bounding box center [595, 473] width 234 height 41
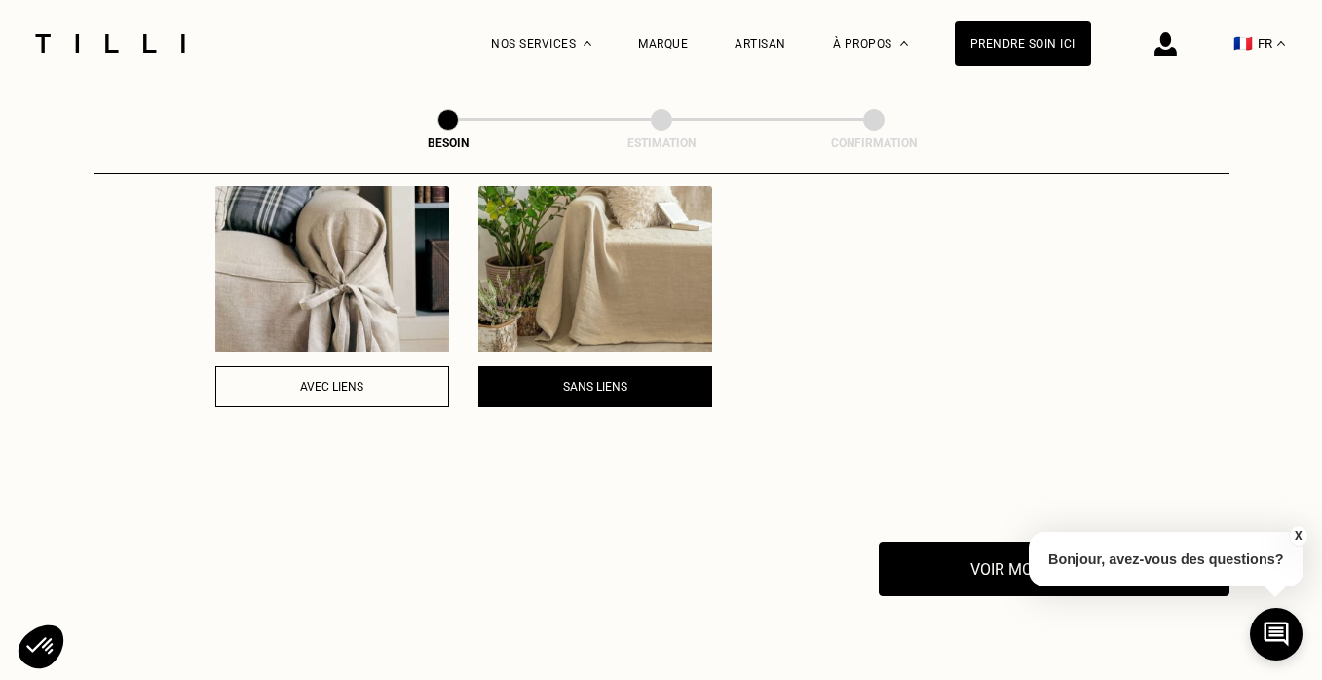
scroll to position [4411, 0]
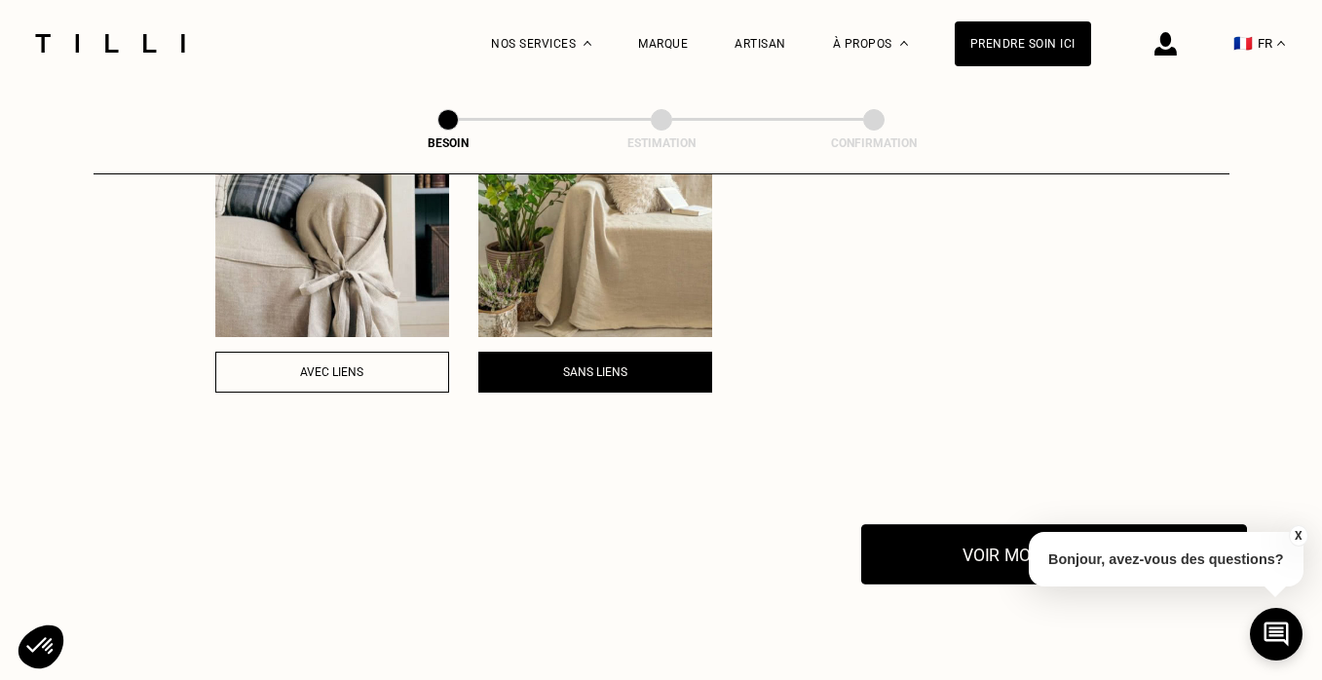
click at [938, 524] on button "Voir mon estimation" at bounding box center [1054, 554] width 386 height 60
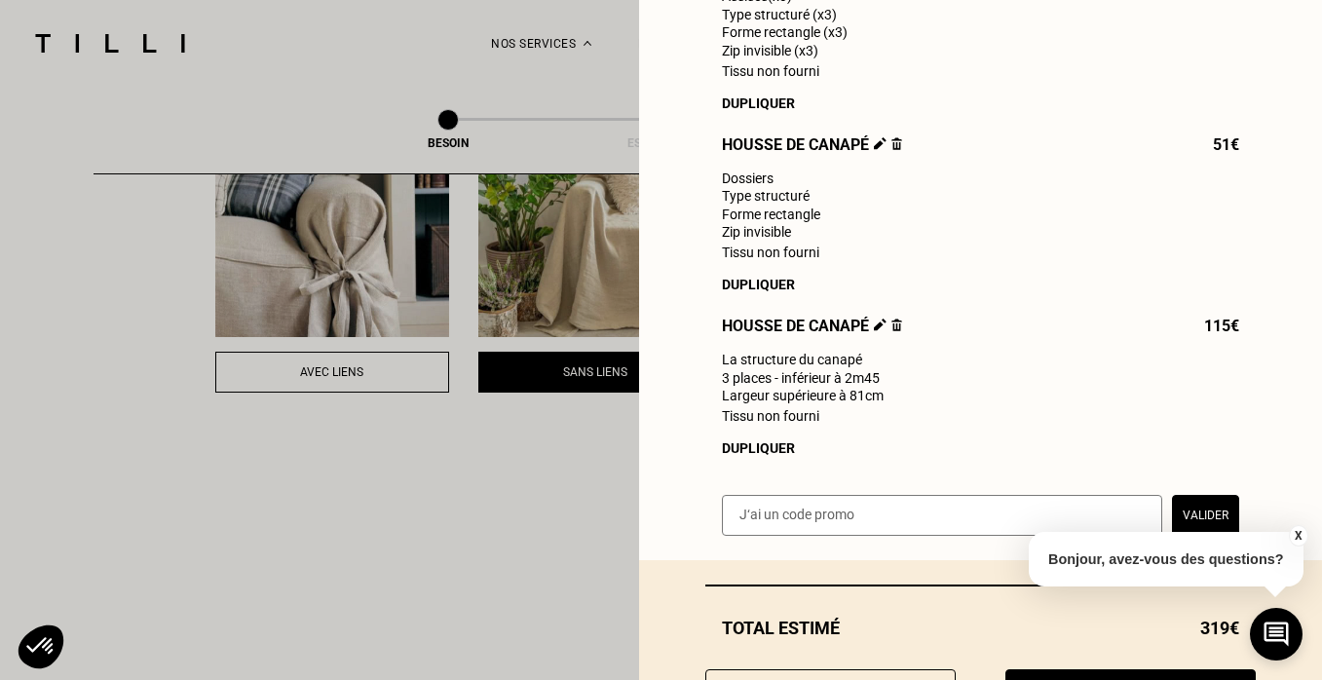
scroll to position [0, 0]
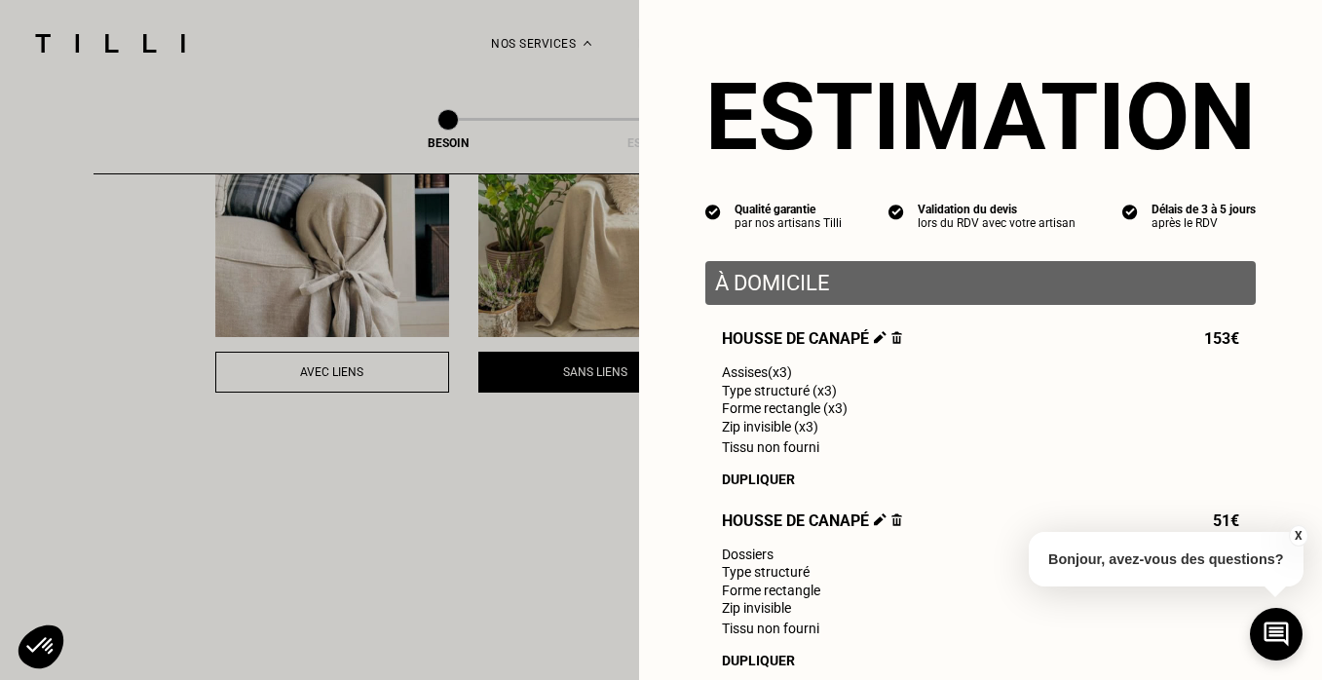
click at [1296, 538] on button "X" at bounding box center [1297, 535] width 19 height 21
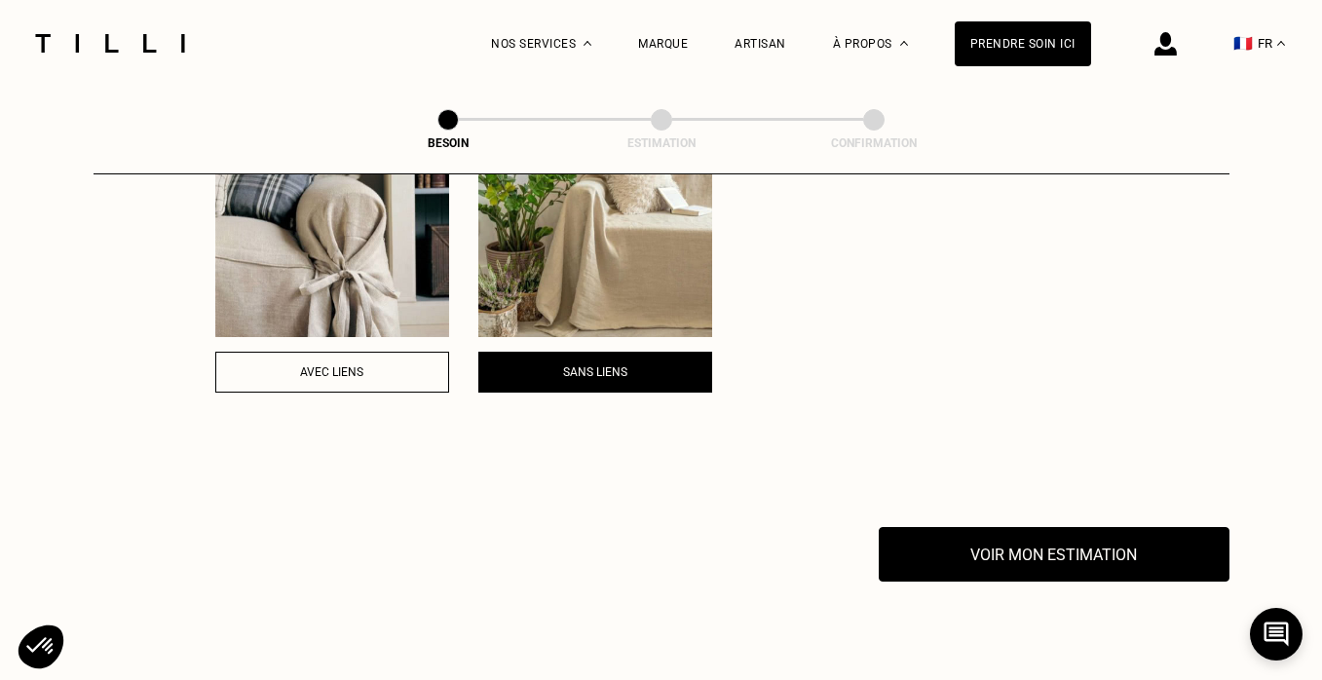
click at [986, 495] on div "Souhaitez-vous que la housse soit ornées de liens ? Avec liens Sans liens" at bounding box center [542, 331] width 897 height 394
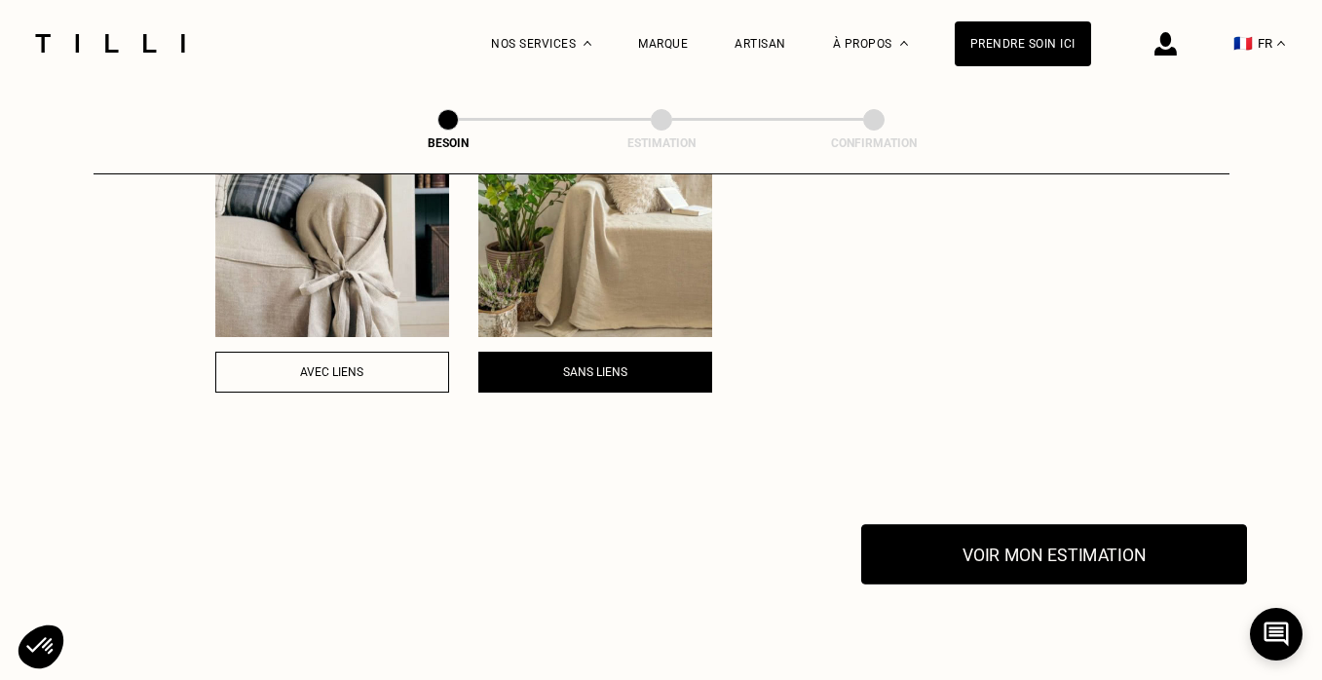
click at [1007, 524] on button "Voir mon estimation" at bounding box center [1054, 554] width 386 height 60
